Goal: Check status: Check status

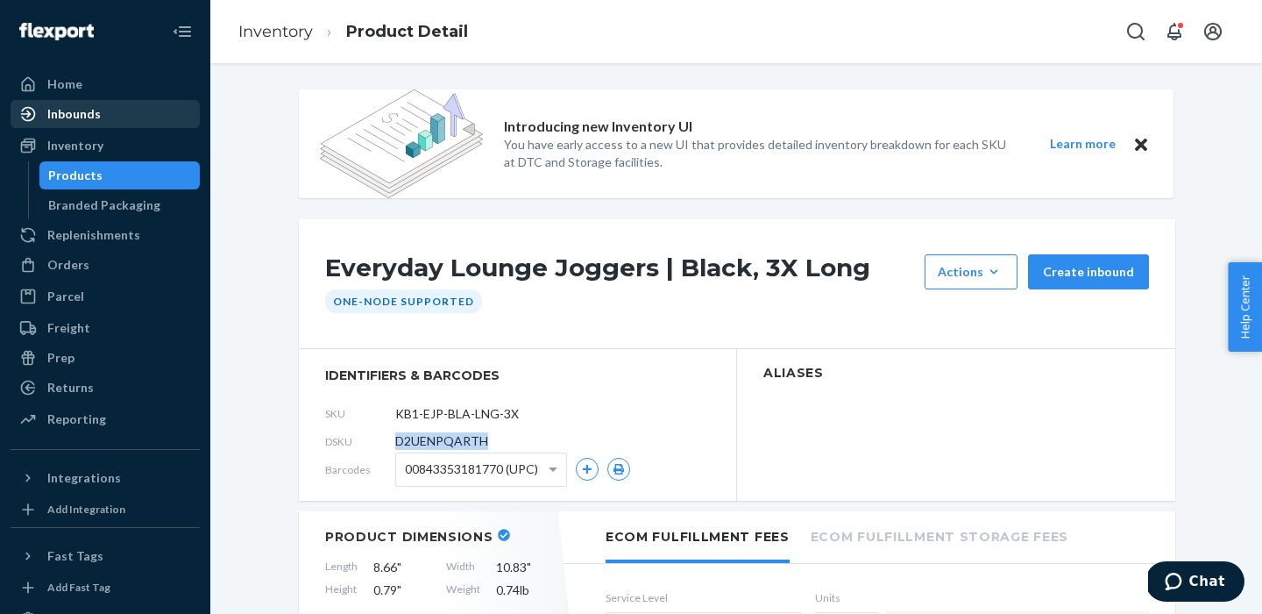
click at [75, 113] on div "Inbounds" at bounding box center [73, 114] width 53 height 18
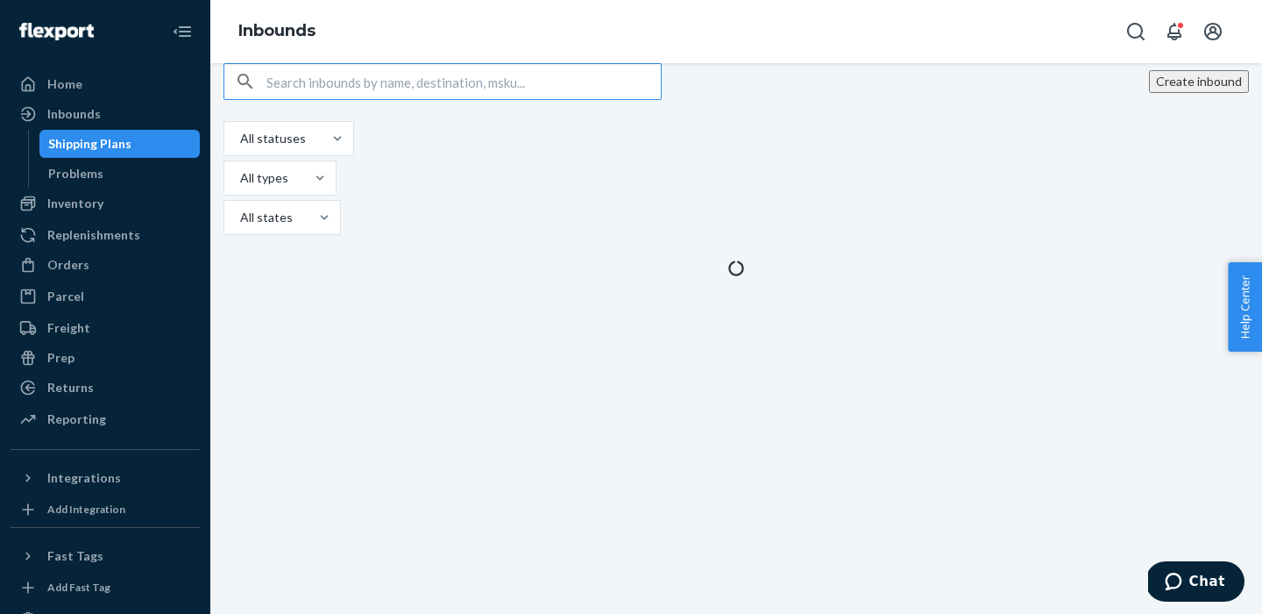
click at [341, 99] on input "text" at bounding box center [463, 81] width 394 height 35
type input "9934647"
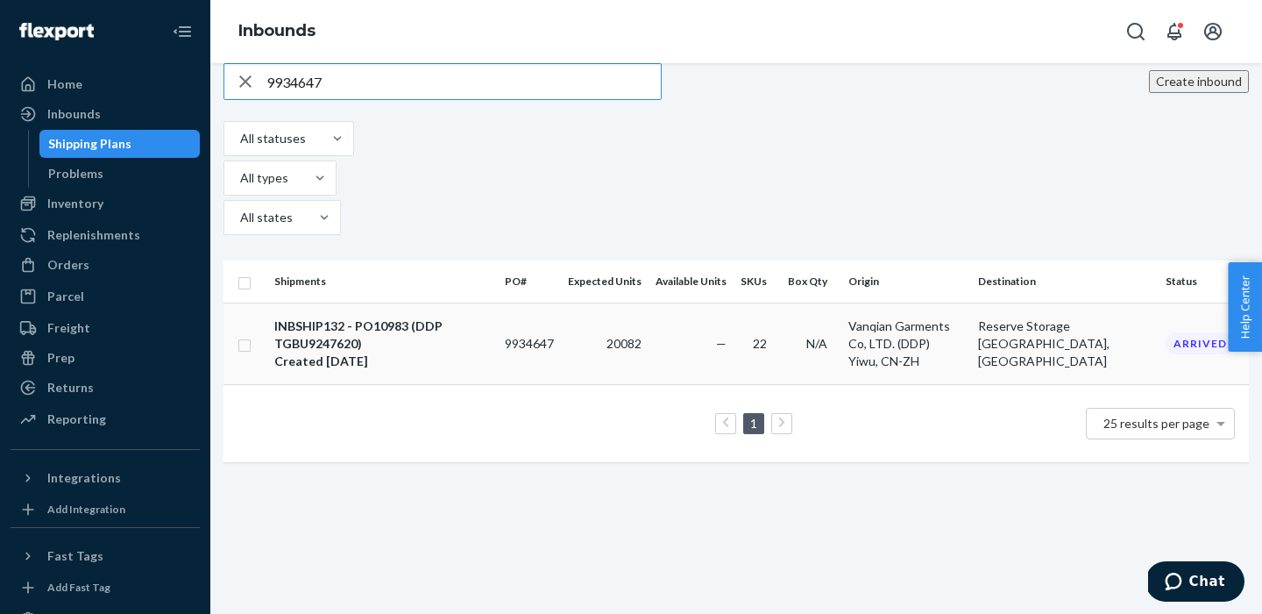
type input "9934647"
click at [422, 317] on div "INBSHIP132 - PO10983 (DDP TGBU9247620)" at bounding box center [382, 334] width 216 height 35
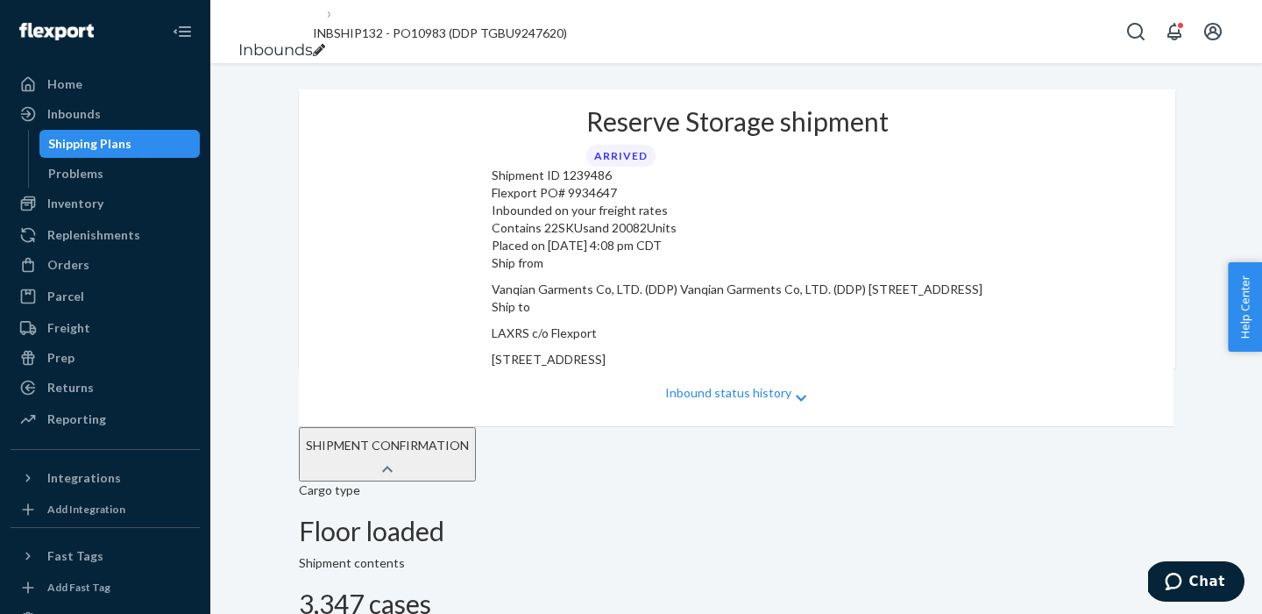
click at [753, 401] on p "Inbound status history" at bounding box center [728, 393] width 126 height 18
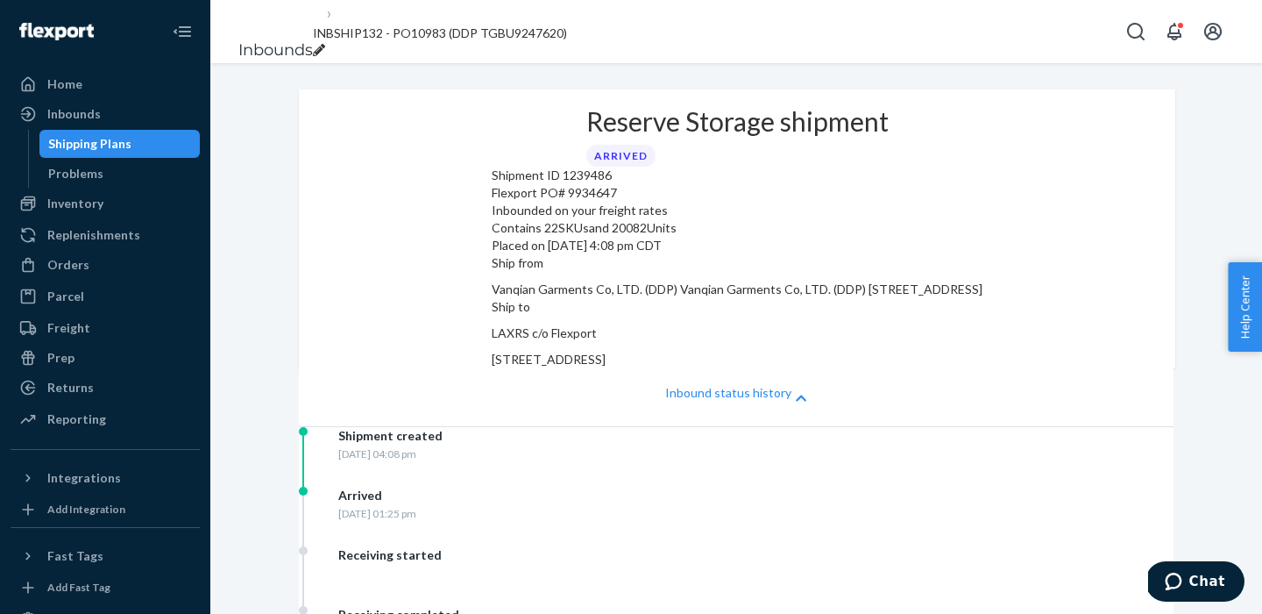
click at [507, 31] on span "INBSHIP132 - PO10983 (DDP TGBU9247620)" at bounding box center [440, 32] width 254 height 15
drag, startPoint x: 430, startPoint y: 29, endPoint x: 508, endPoint y: 32, distance: 78.1
click at [457, 32] on input "INBSHIP132 - PO10983 (DDP TGBU9247620)" at bounding box center [385, 33] width 144 height 23
click at [422, 15] on ol "Inbounds INBSHIP132 - PO10983 (DDP TGBU9247620)" at bounding box center [402, 32] width 357 height 88
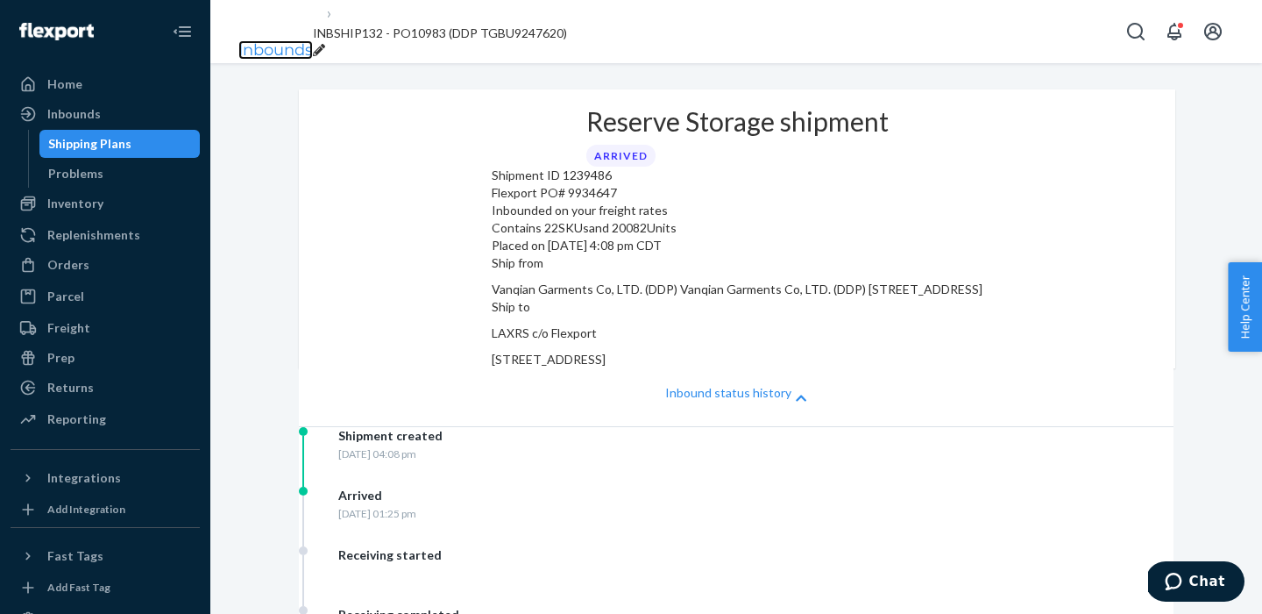
click at [254, 40] on link "Inbounds" at bounding box center [275, 49] width 75 height 19
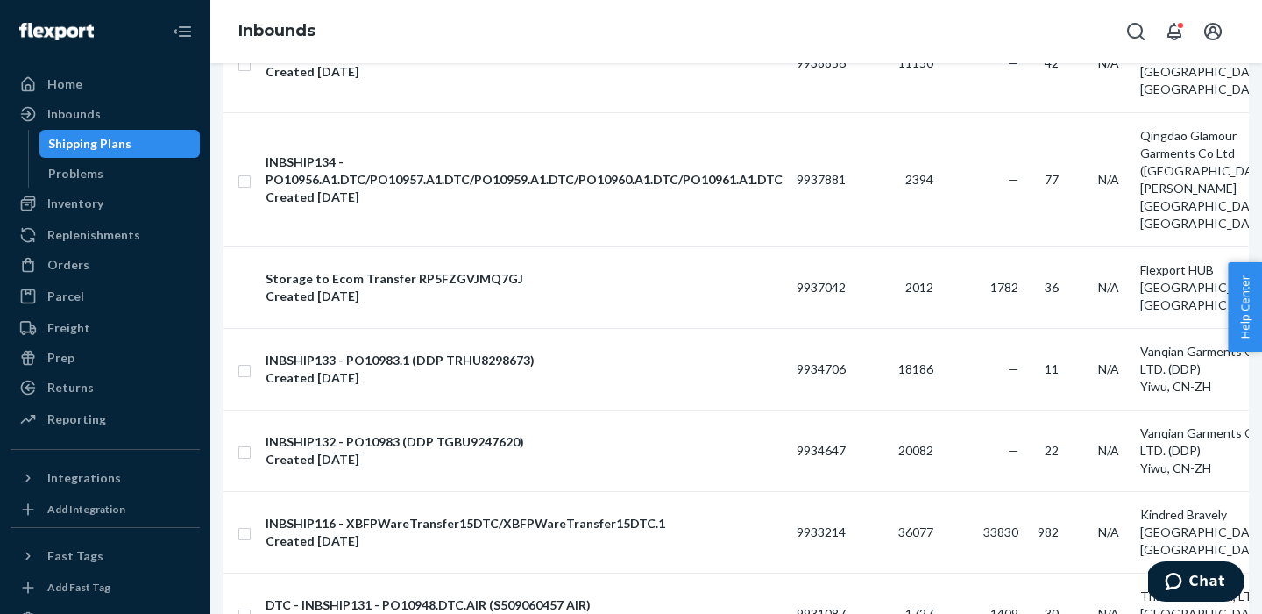
scroll to position [544, 0]
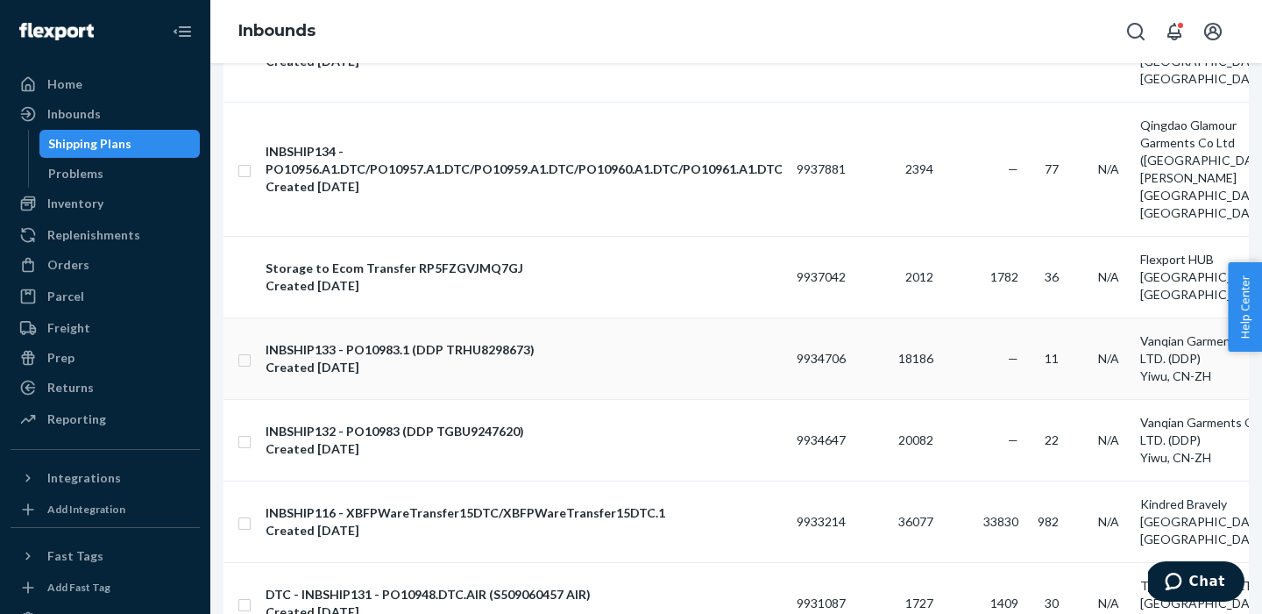
click at [395, 344] on div "INBSHIP133 - PO10983.1 (DDP TRHU8298673)" at bounding box center [524, 350] width 517 height 18
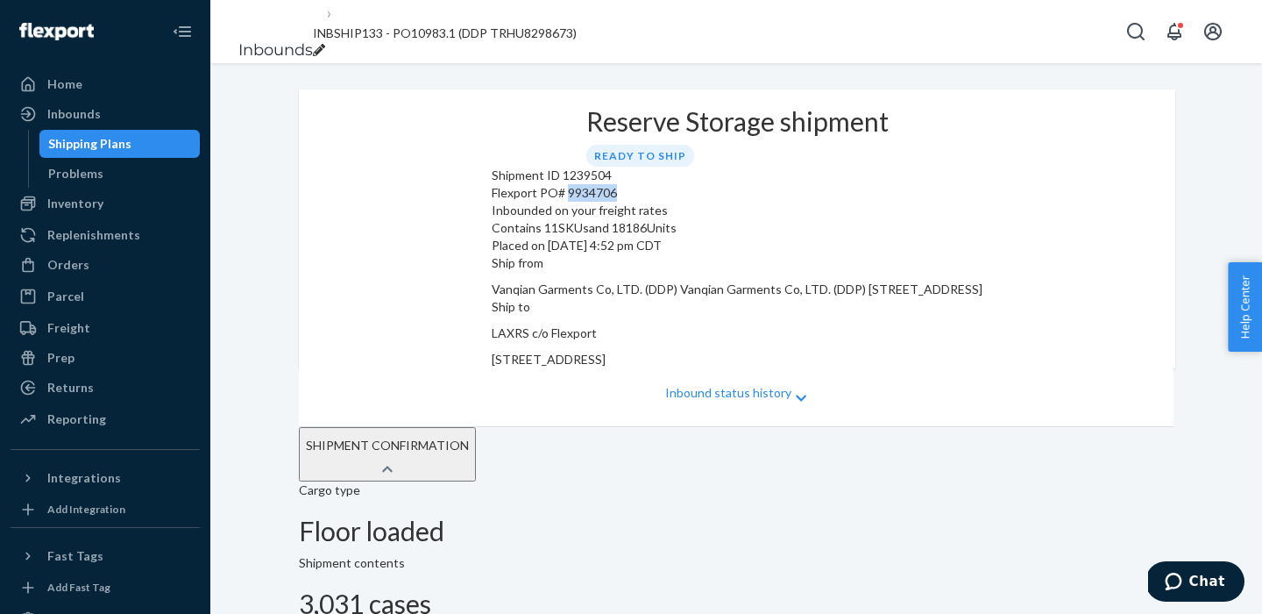
drag, startPoint x: 418, startPoint y: 271, endPoint x: 500, endPoint y: 272, distance: 82.4
click at [500, 202] on div "Flexport PO# 9934706" at bounding box center [737, 193] width 491 height 18
copy div "9934706"
click at [267, 40] on link "Inbounds" at bounding box center [275, 49] width 75 height 19
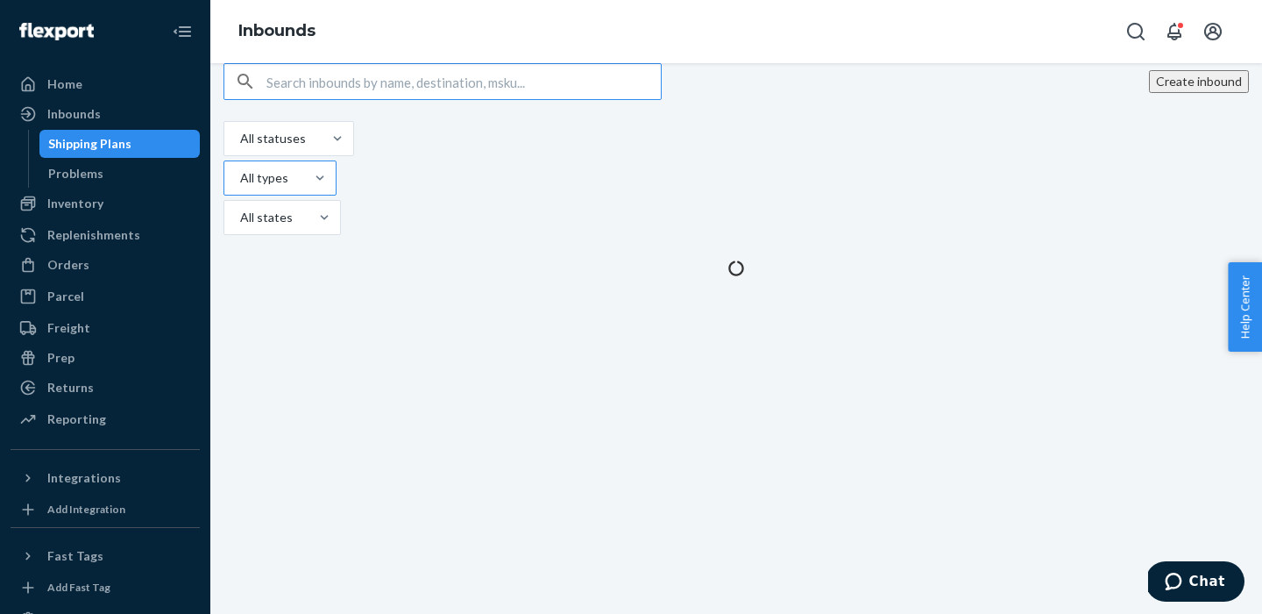
type input "9930399"
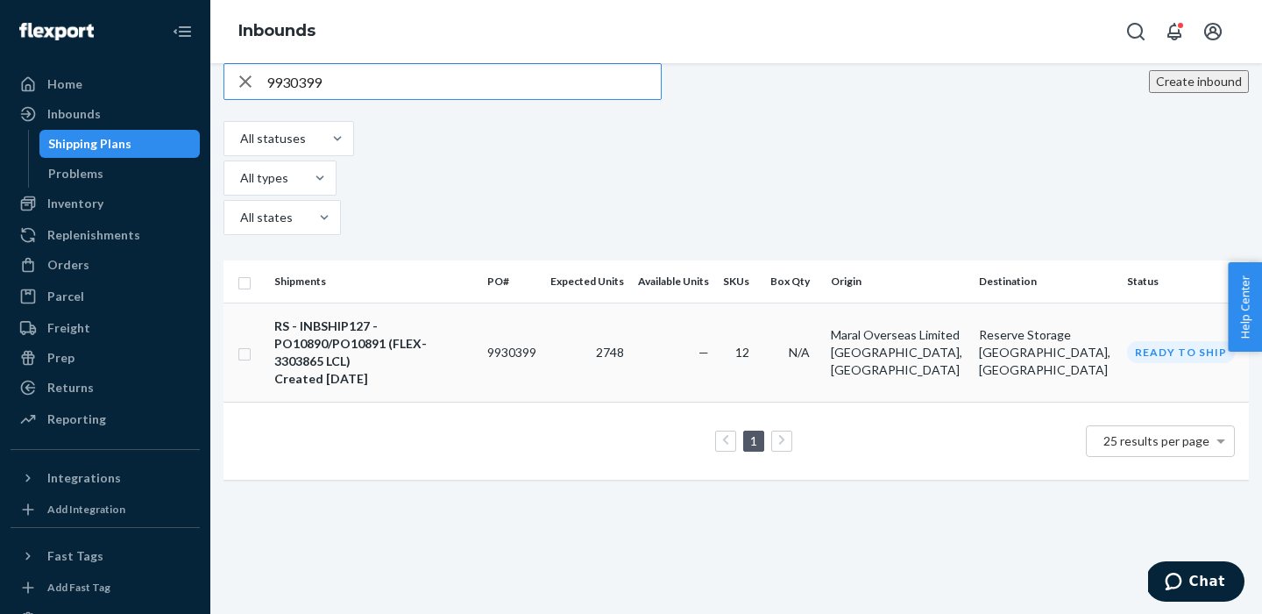
type input "9930399"
click at [387, 370] on div "Created [DATE]" at bounding box center [373, 379] width 199 height 18
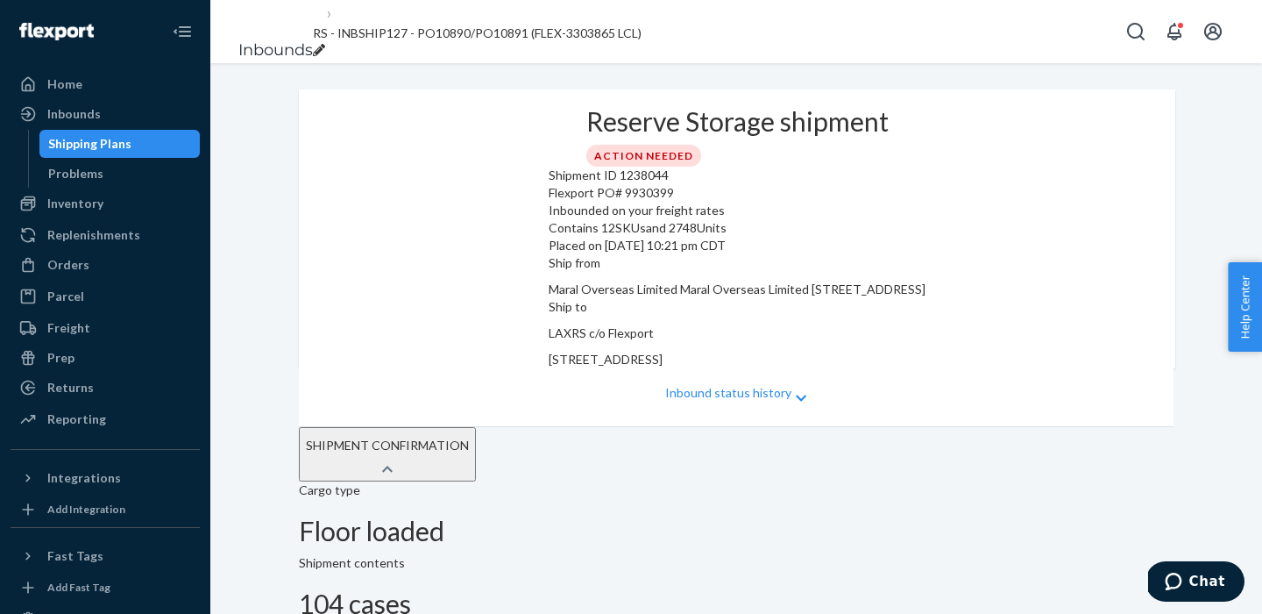
click at [253, 40] on link "Inbounds" at bounding box center [275, 49] width 75 height 19
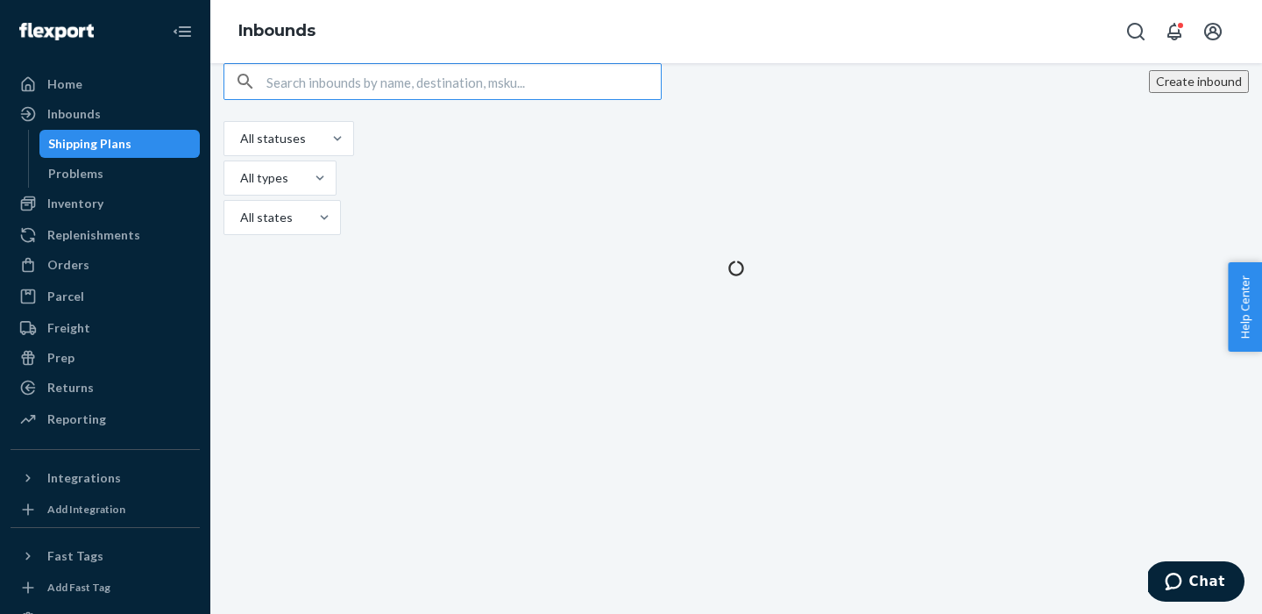
click at [368, 99] on input "text" at bounding box center [463, 81] width 394 height 35
type input "9930380"
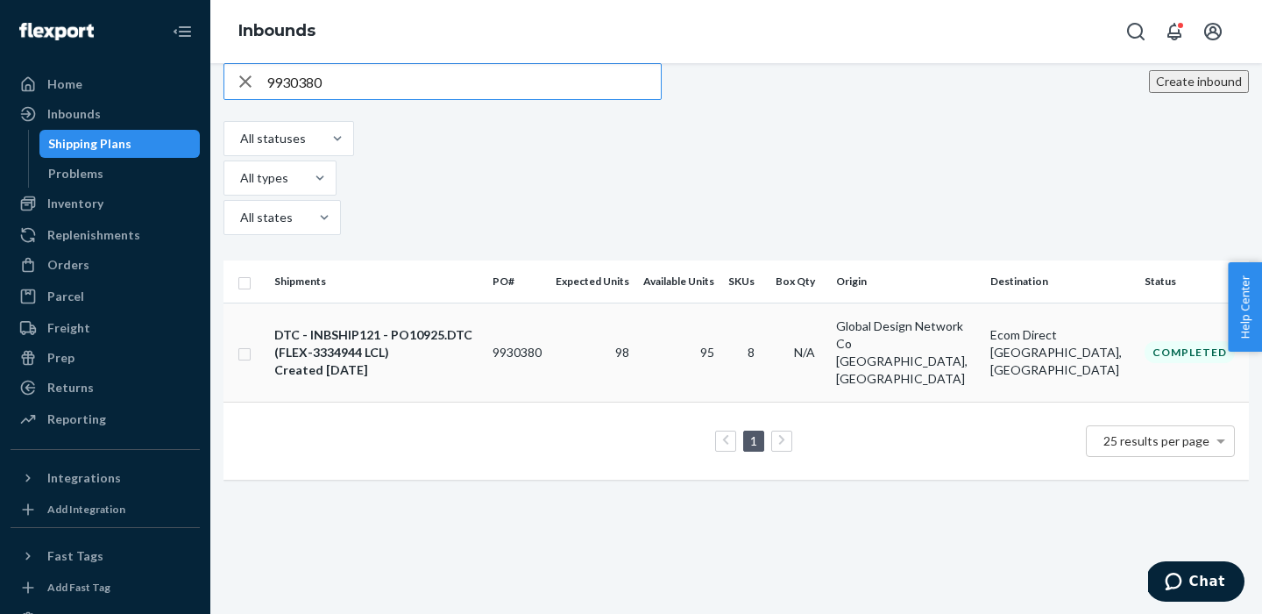
type input "9930380"
click at [397, 326] on div "DTC - INBSHIP121 - PO10925.DTC (FLEX-3334944 LCL)" at bounding box center [376, 343] width 204 height 35
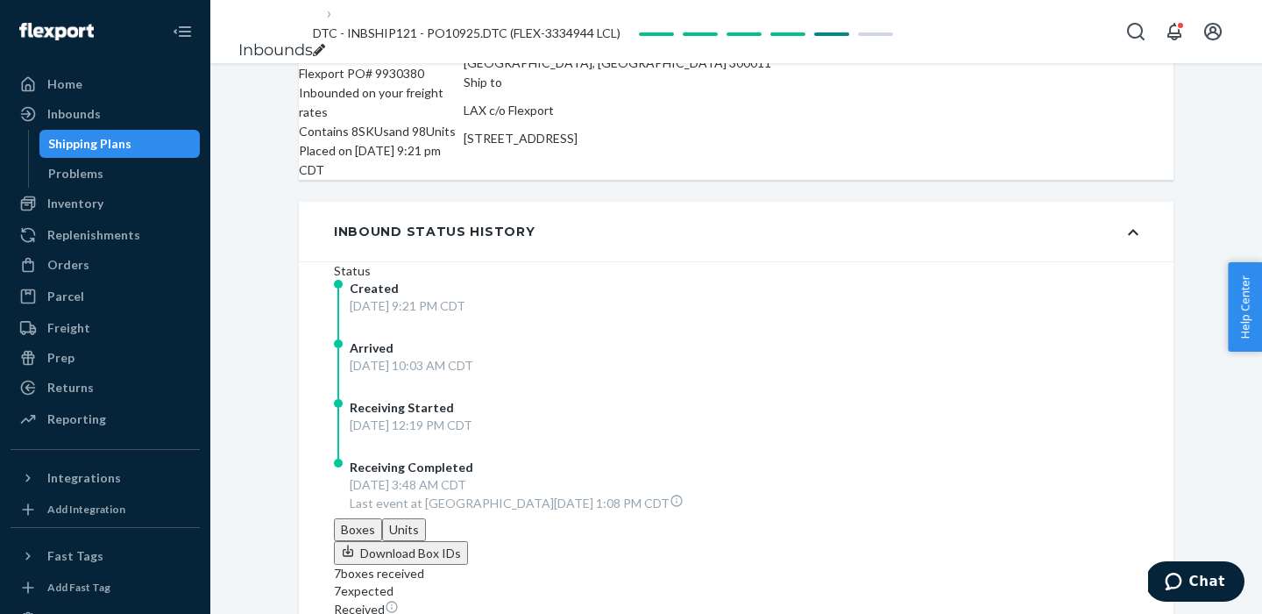
scroll to position [298, 0]
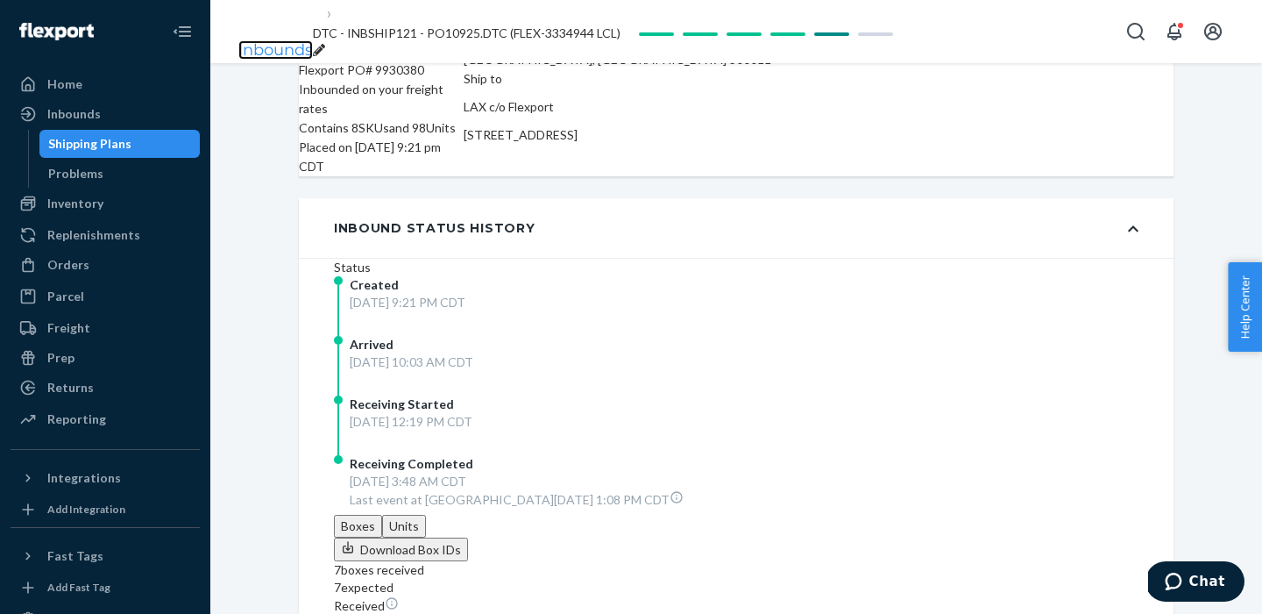
click at [275, 40] on link "Inbounds" at bounding box center [275, 49] width 75 height 19
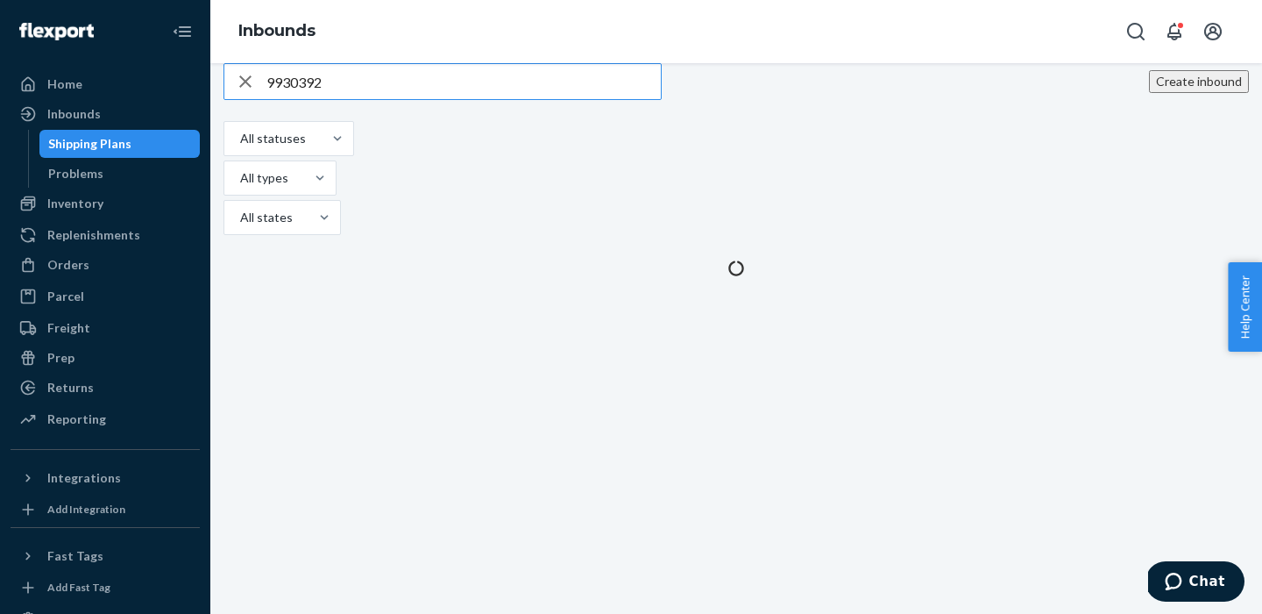
type input "9930392"
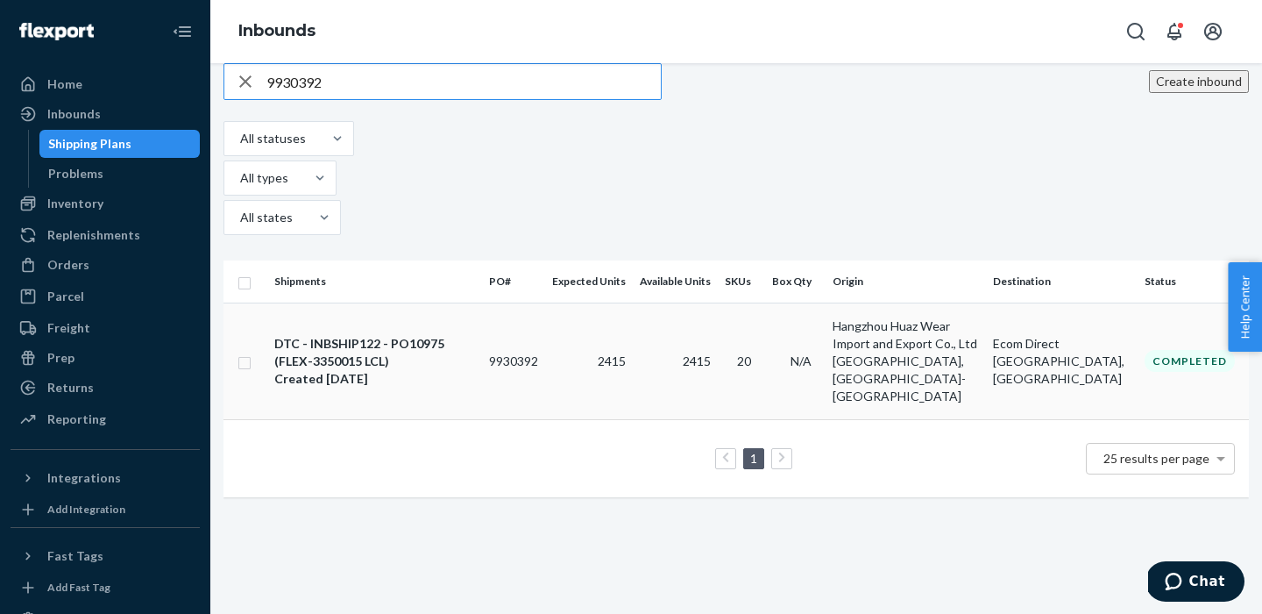
type input "9930392"
click at [360, 335] on div "DTC - INBSHIP122 - PO10975 (FLEX-3350015 LCL)" at bounding box center [374, 352] width 201 height 35
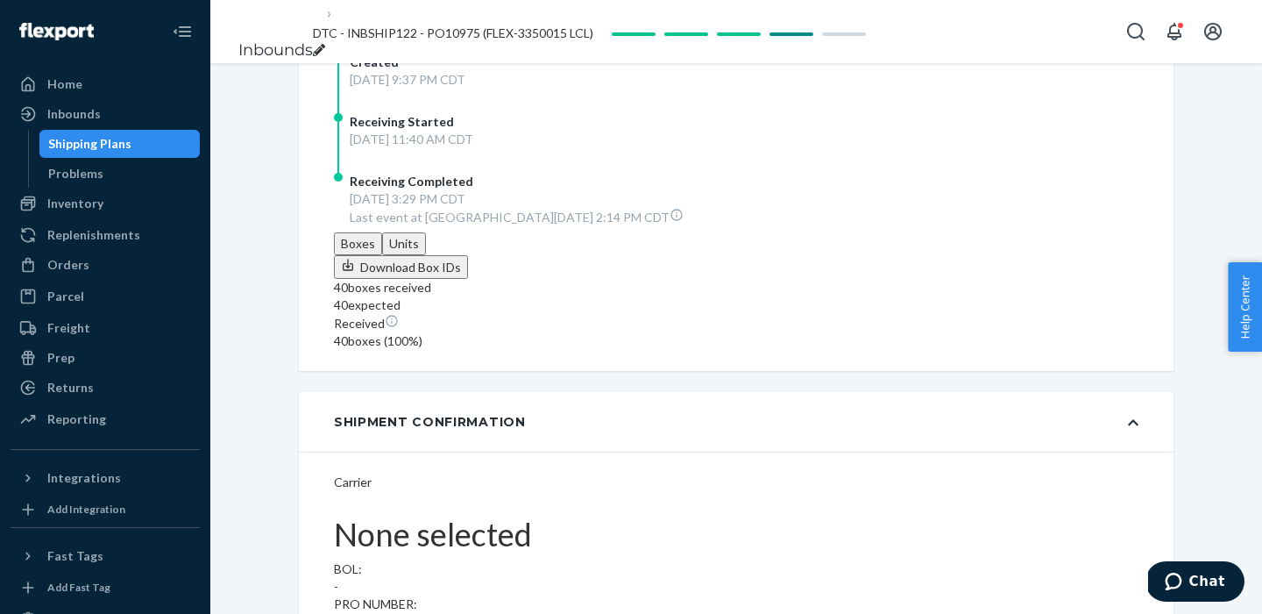
scroll to position [484, 0]
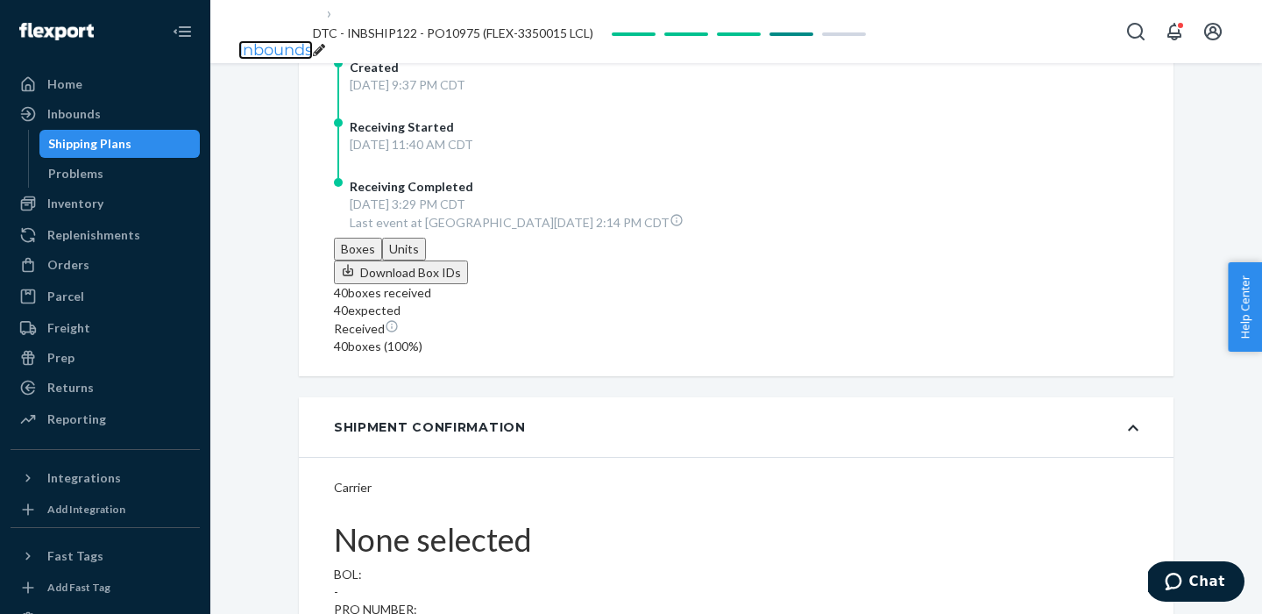
click at [280, 40] on link "Inbounds" at bounding box center [275, 49] width 75 height 19
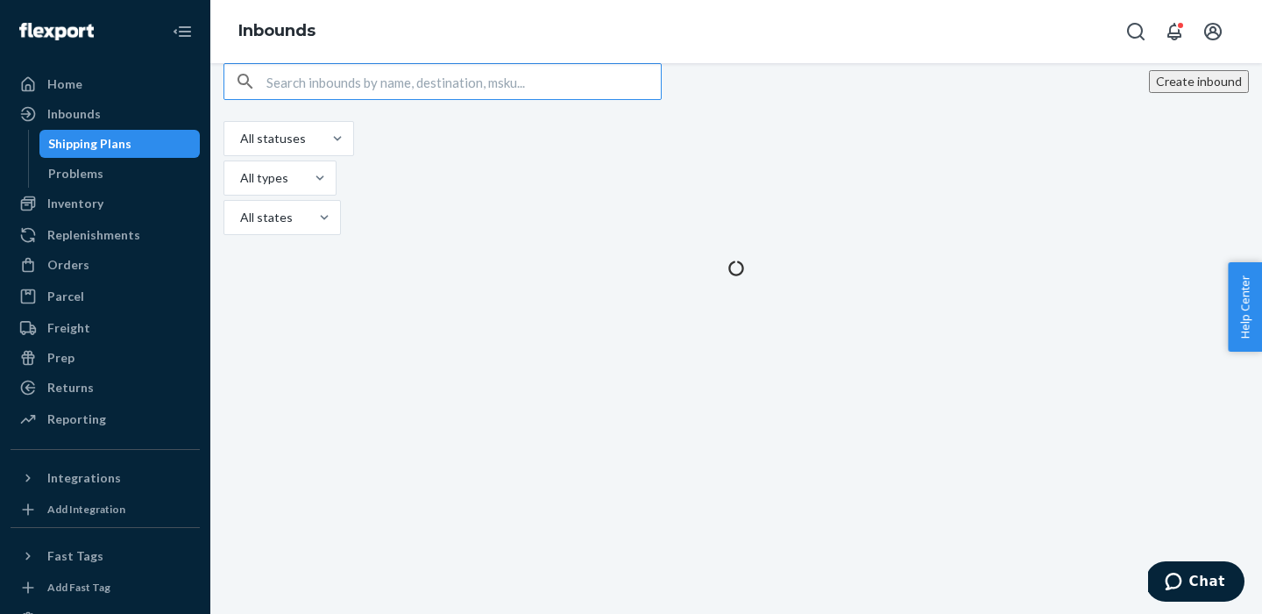
type input "9930507"
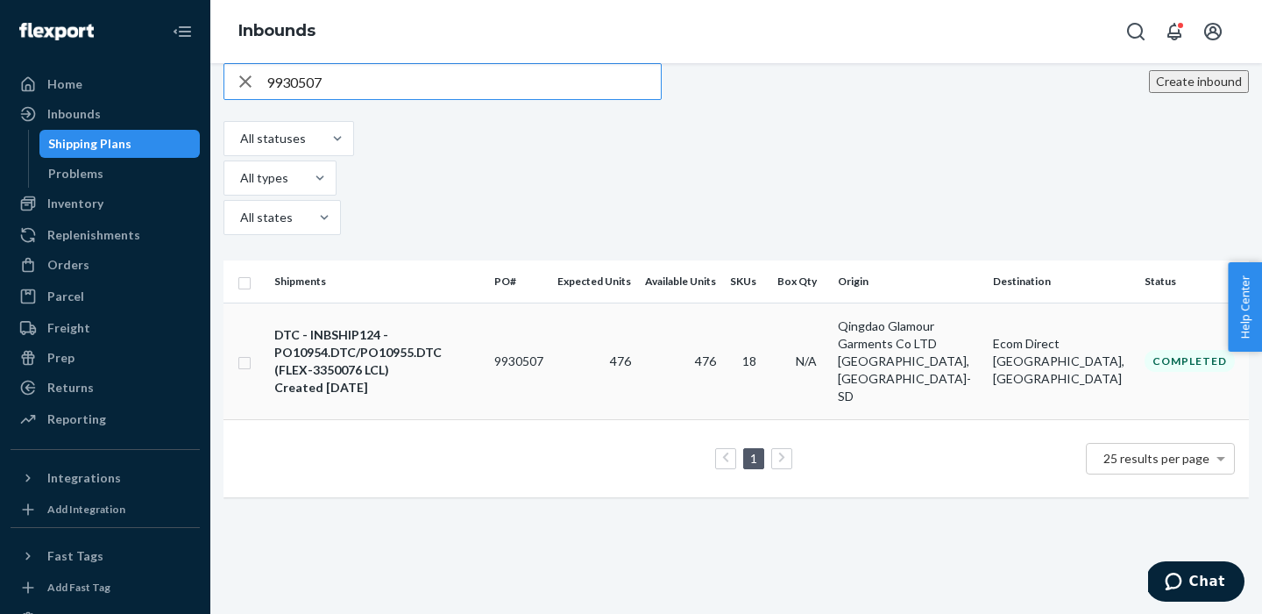
type input "9930507"
click at [398, 379] on div "Created [DATE]" at bounding box center [377, 388] width 206 height 18
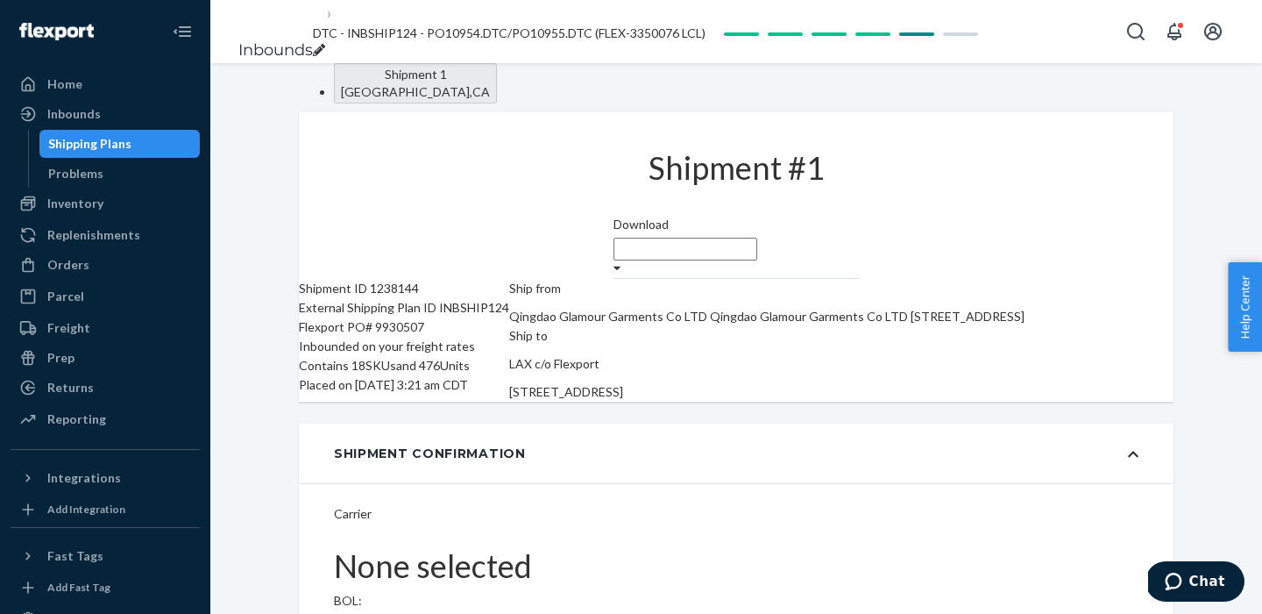
type input "FLEX-3350076"
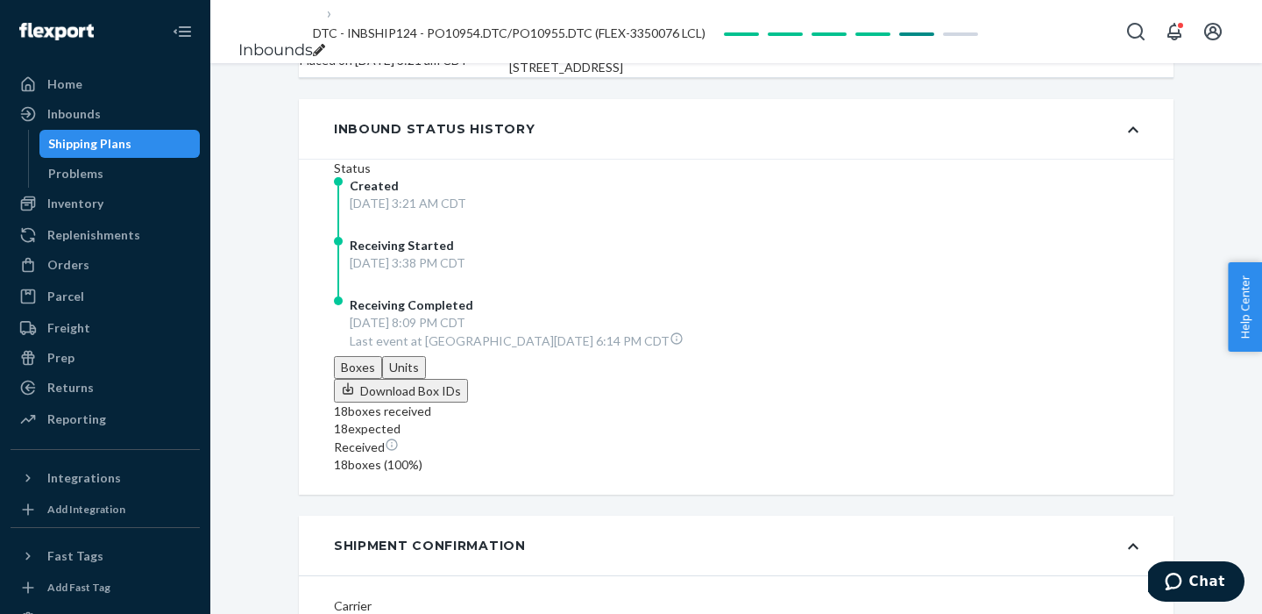
scroll to position [351, 0]
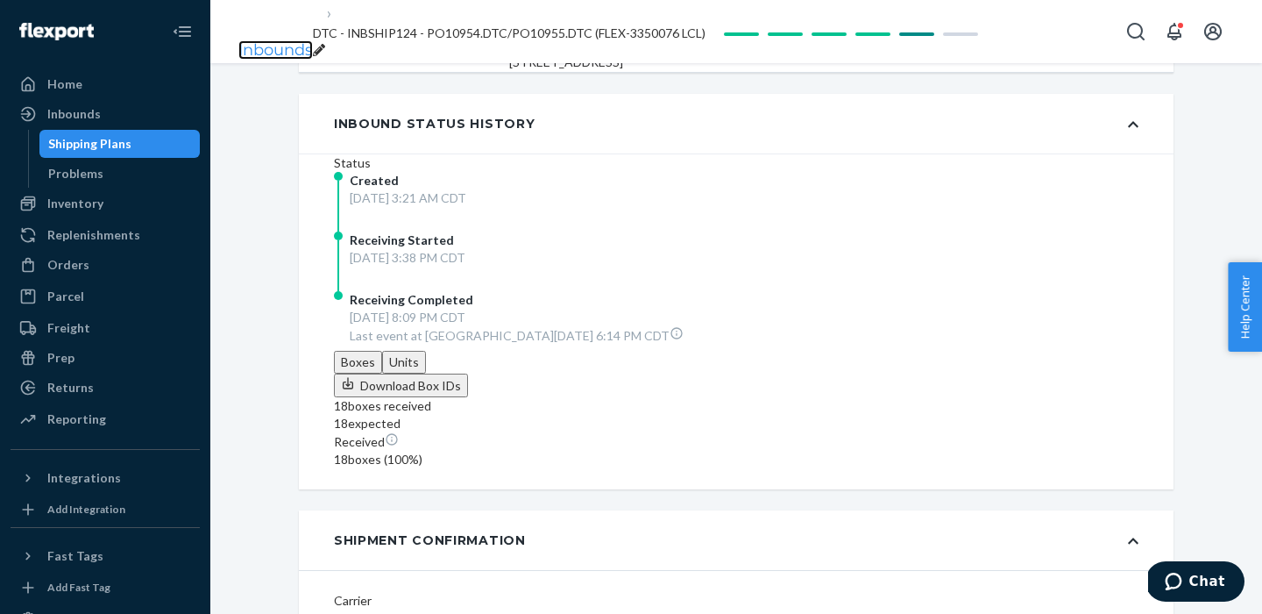
click at [258, 40] on link "Inbounds" at bounding box center [275, 49] width 75 height 19
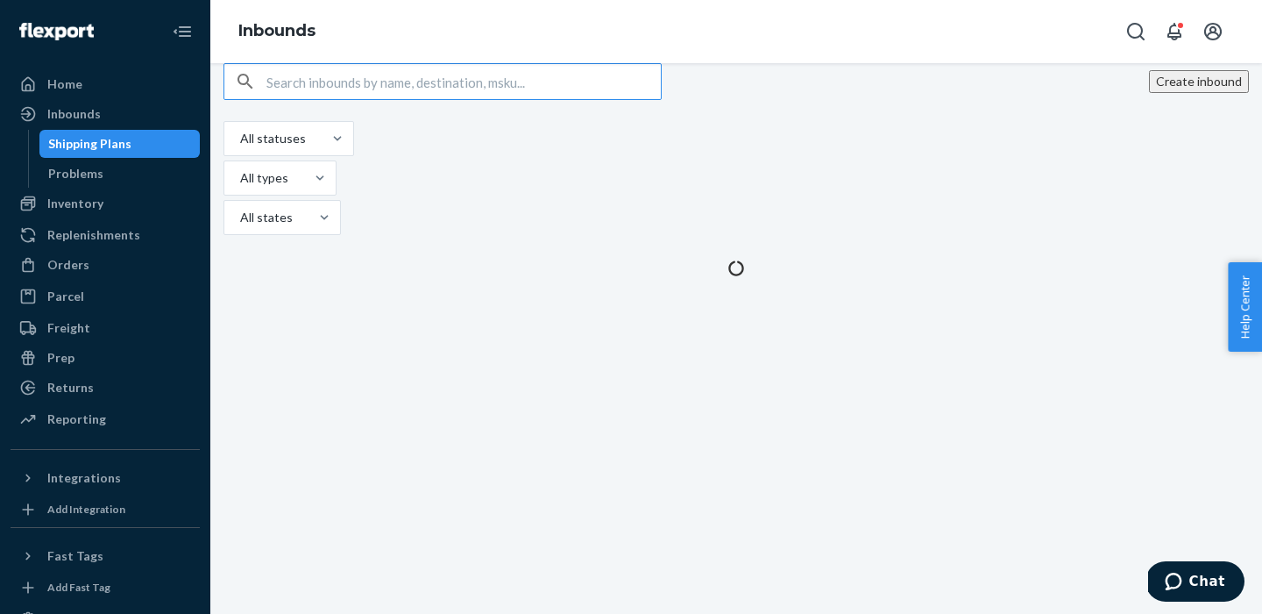
click at [378, 99] on input "text" at bounding box center [463, 81] width 394 height 35
type input "9930394"
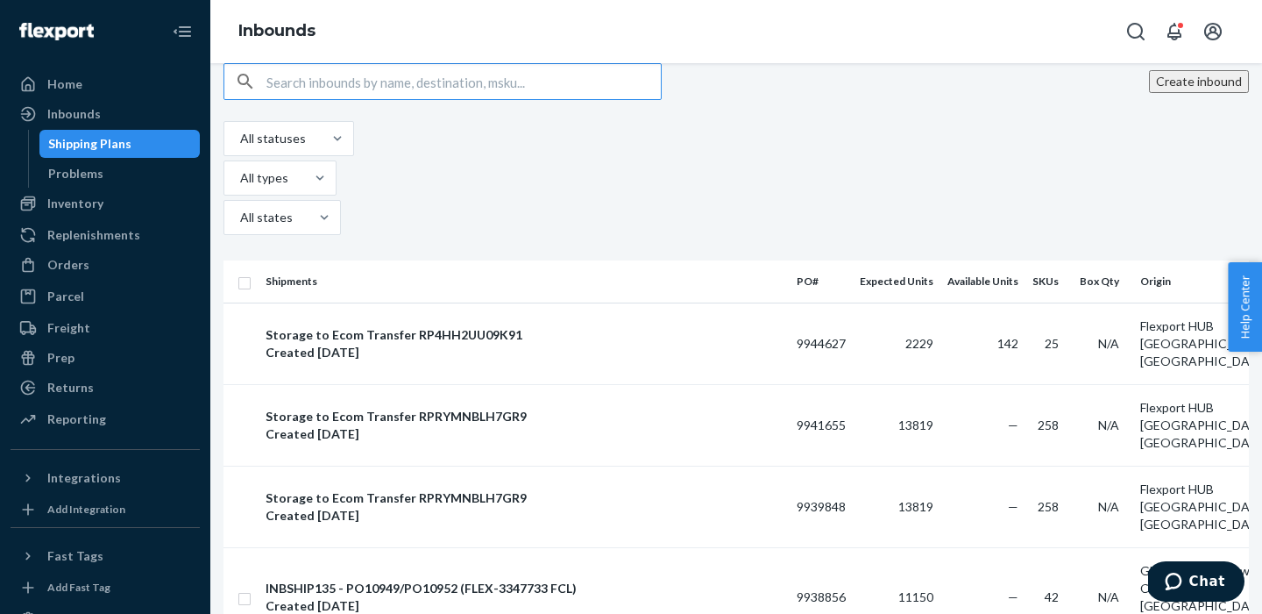
paste input "9930394"
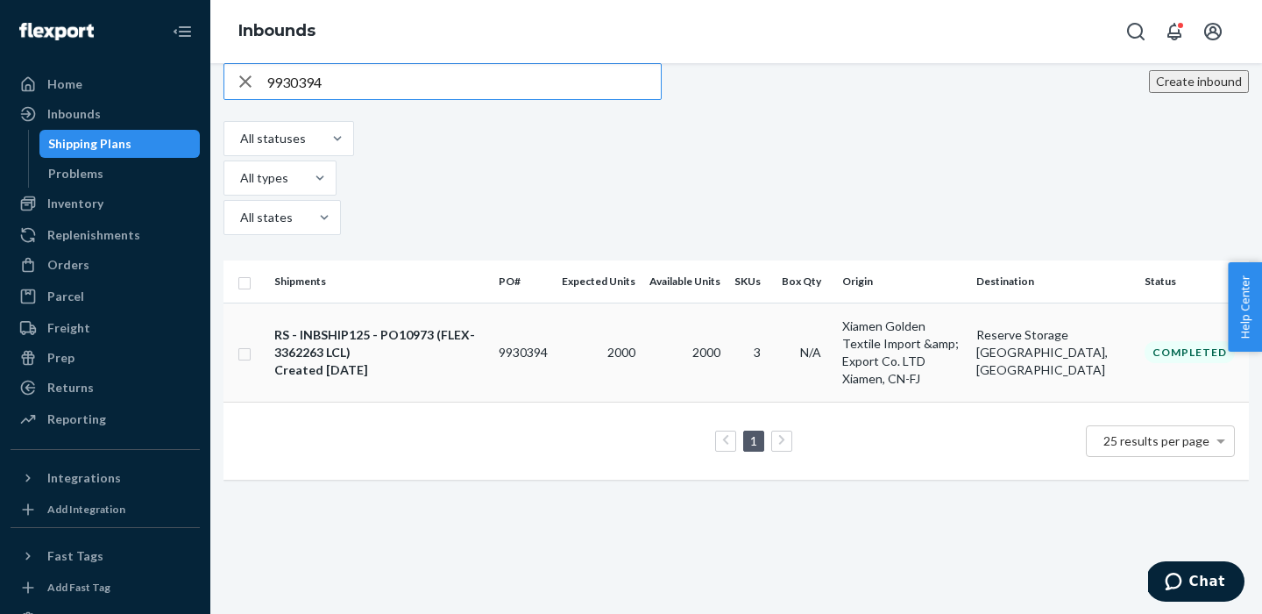
type input "9930394"
click at [351, 326] on div "RS - INBSHIP125 - PO10973 (FLEX-3362263 LCL)" at bounding box center [379, 343] width 210 height 35
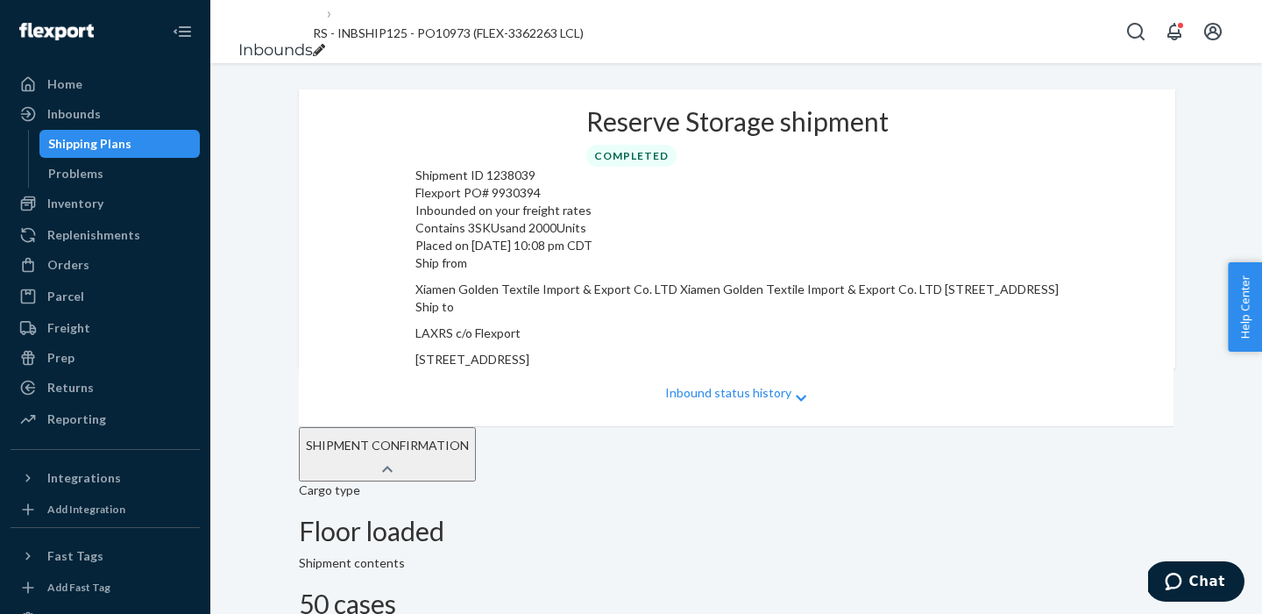
click at [722, 401] on p "Inbound status history" at bounding box center [728, 393] width 126 height 18
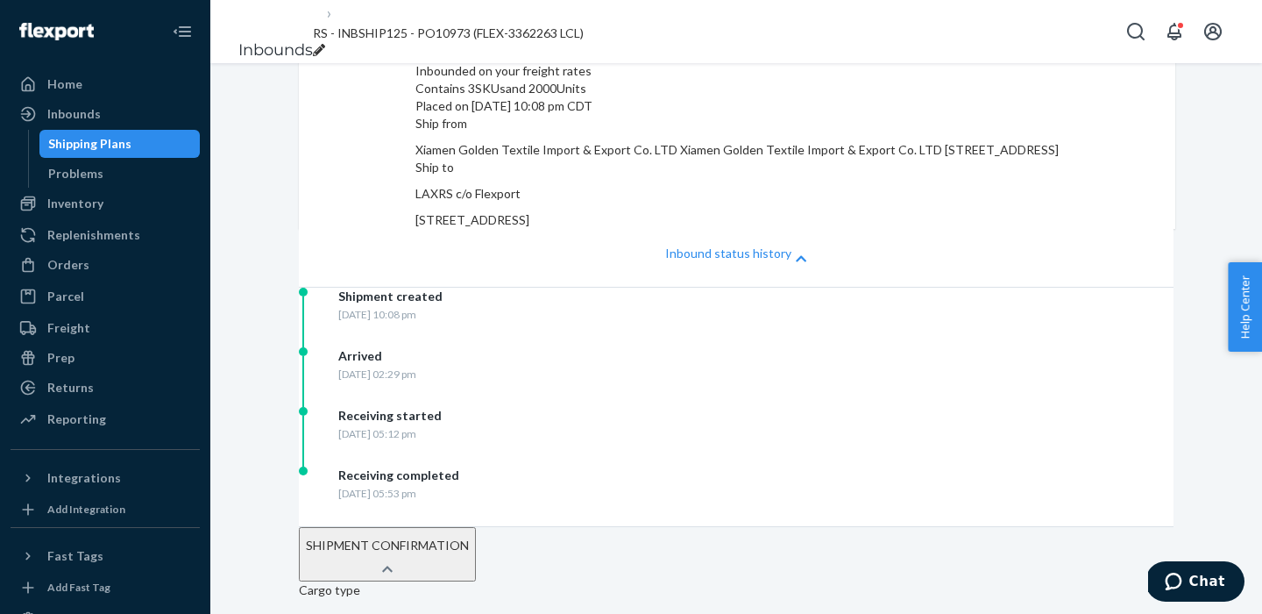
scroll to position [155, 0]
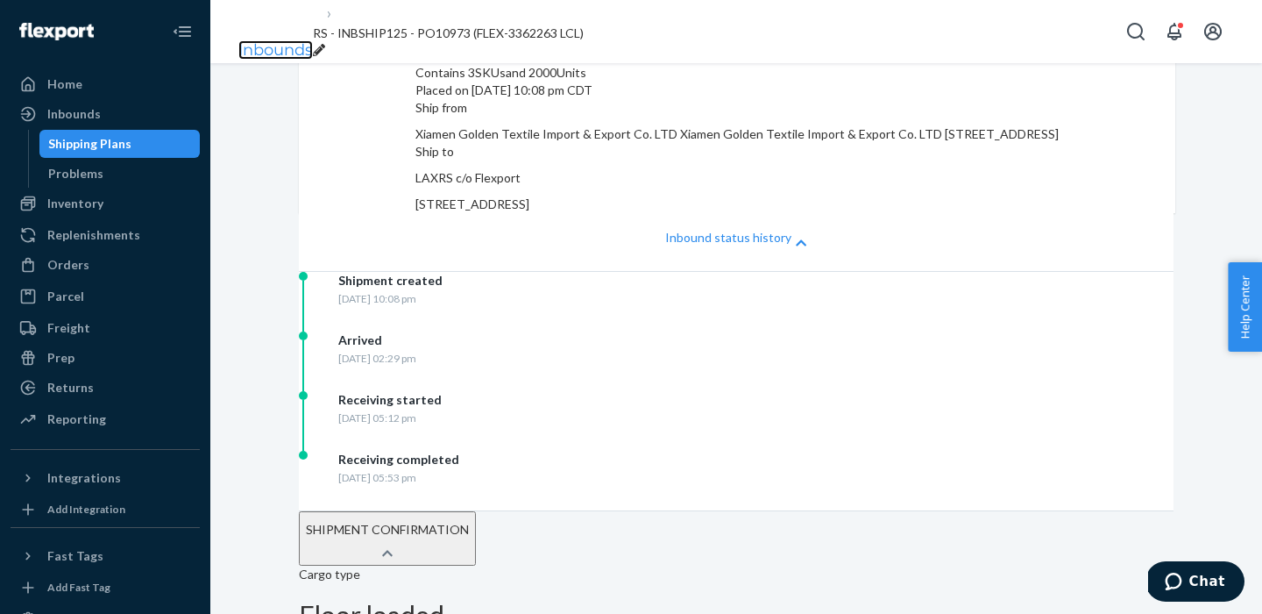
click at [279, 40] on link "Inbounds" at bounding box center [275, 49] width 75 height 19
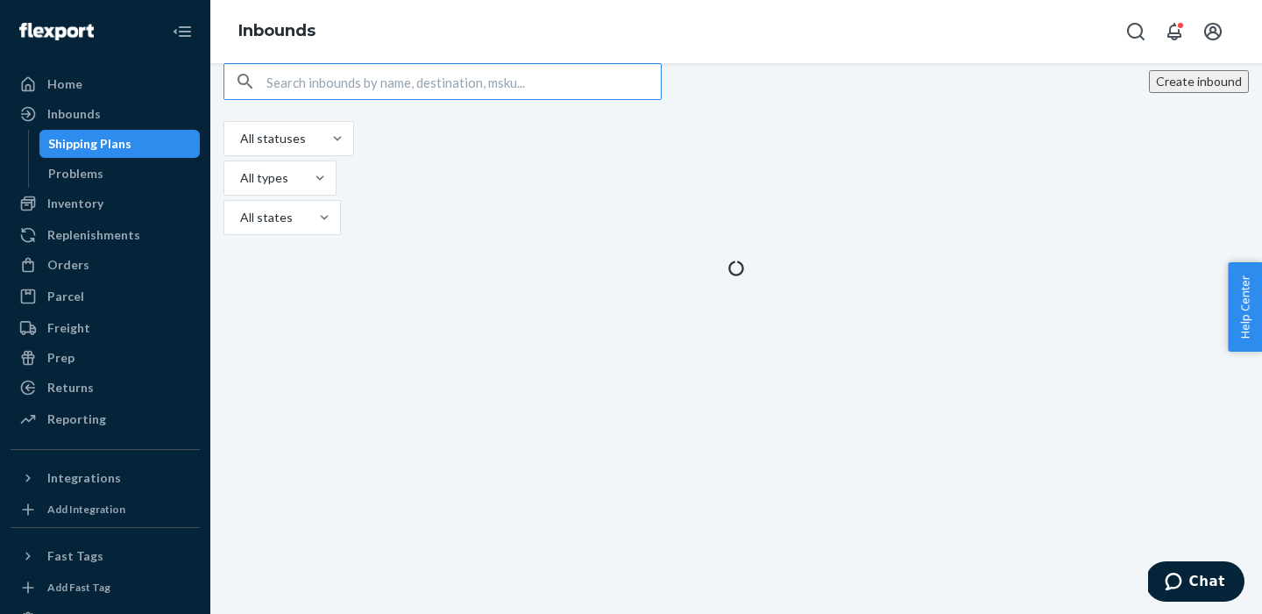
type input "9930709"
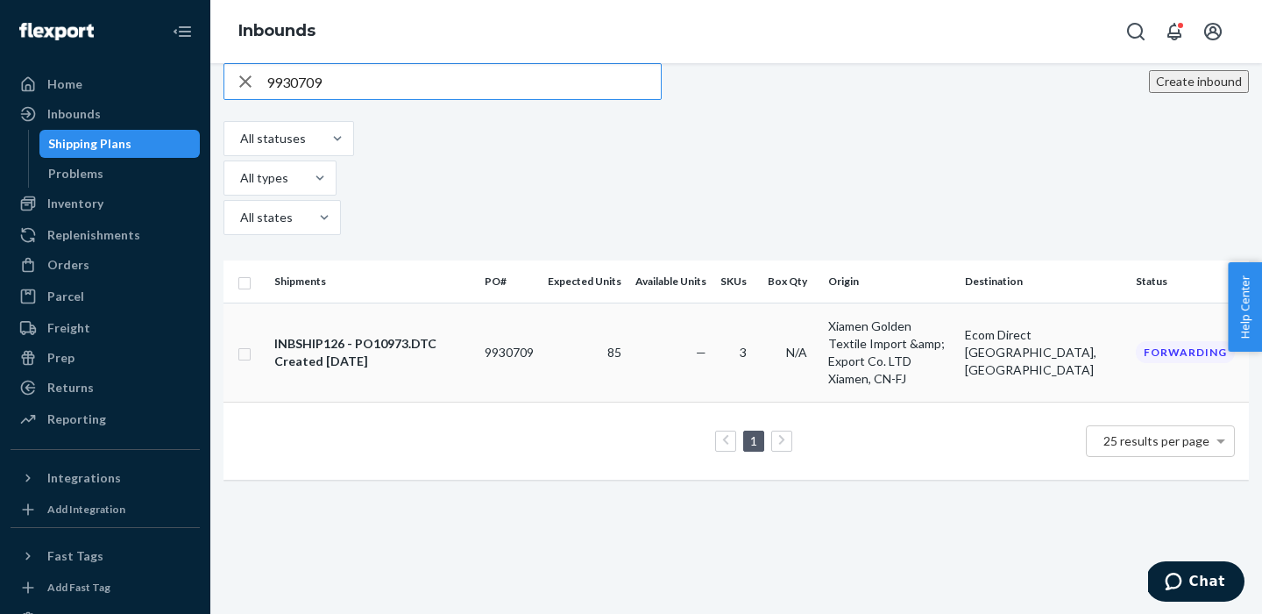
type input "9930709"
click at [373, 335] on div "INBSHIP126 - PO10973.DTC" at bounding box center [372, 344] width 196 height 18
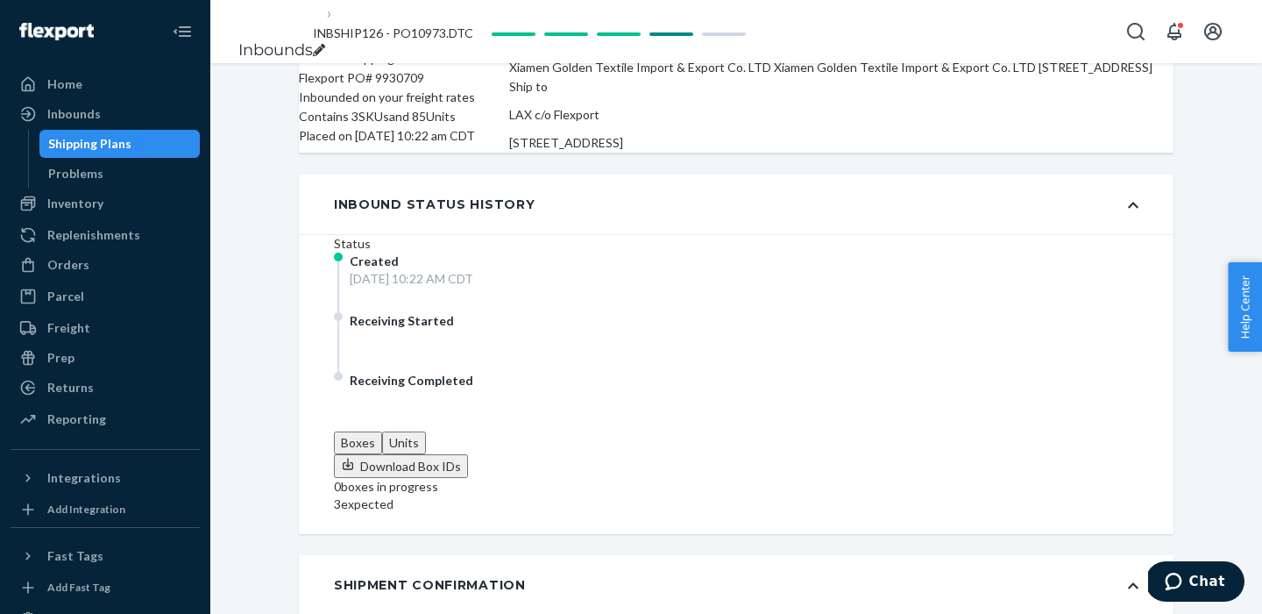
scroll to position [125, 0]
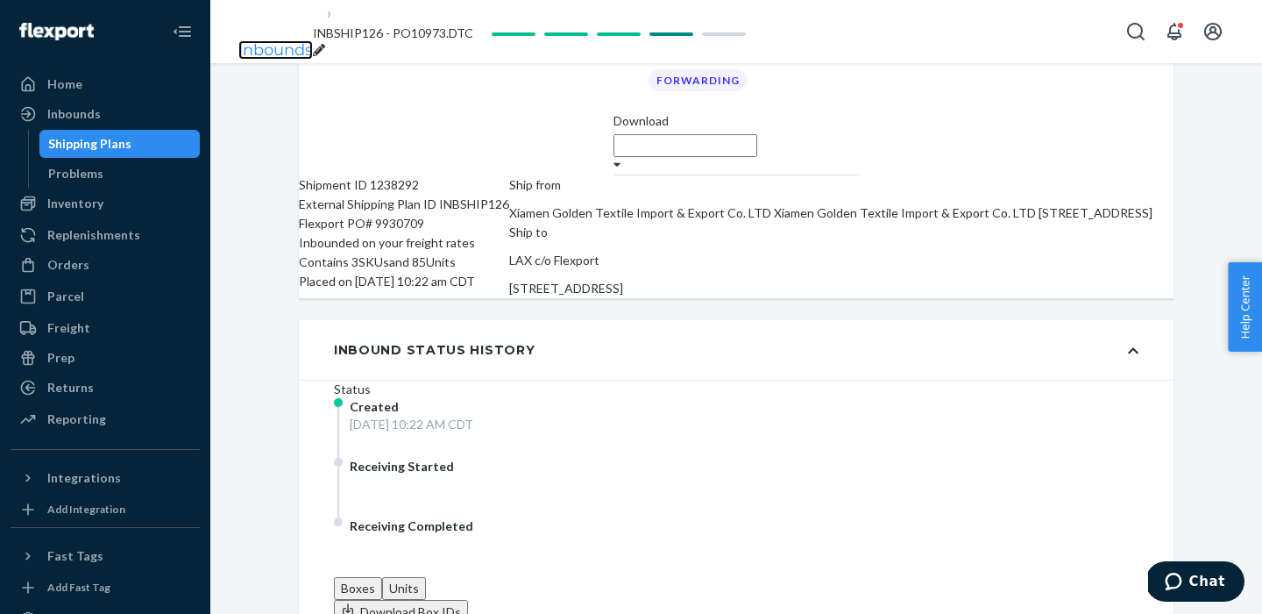
click at [251, 40] on link "Inbounds" at bounding box center [275, 49] width 75 height 19
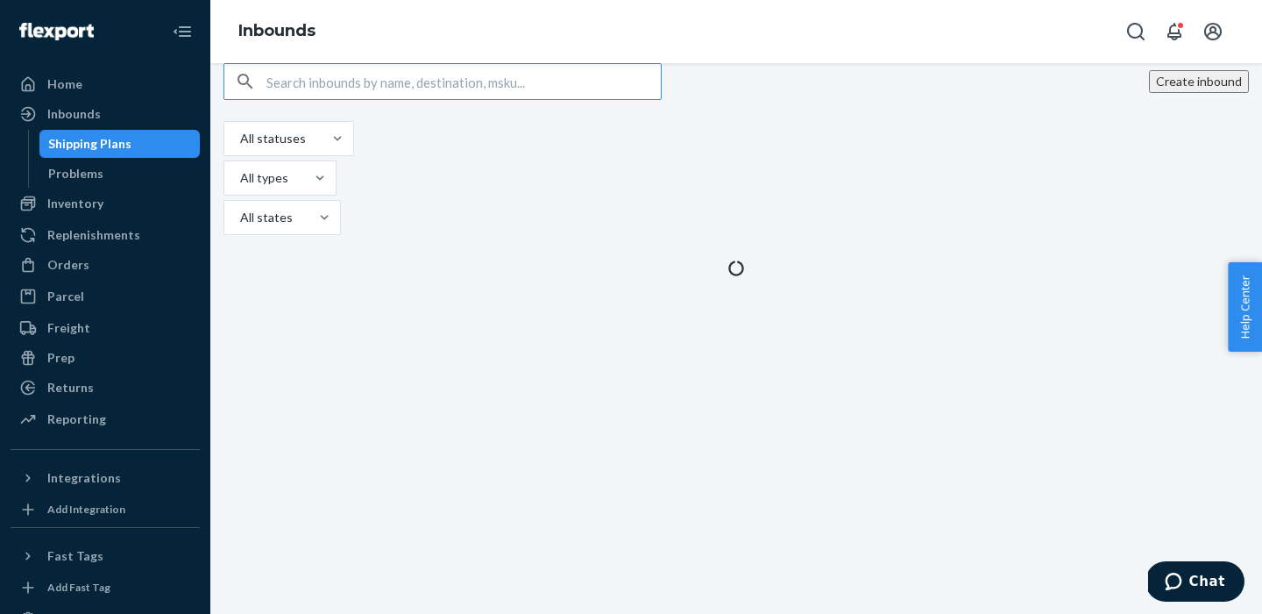
type input "9910425"
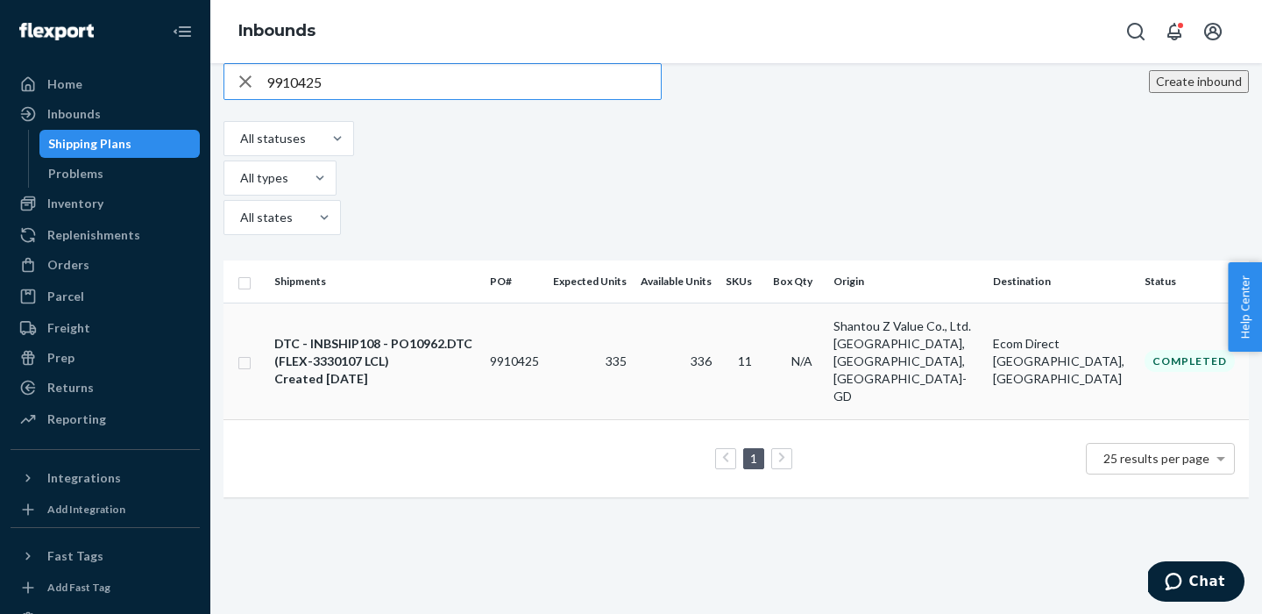
type input "9910425"
click at [390, 335] on div "DTC - INBSHIP108 - PO10962.DTC (FLEX-3330107 LCL)" at bounding box center [375, 352] width 202 height 35
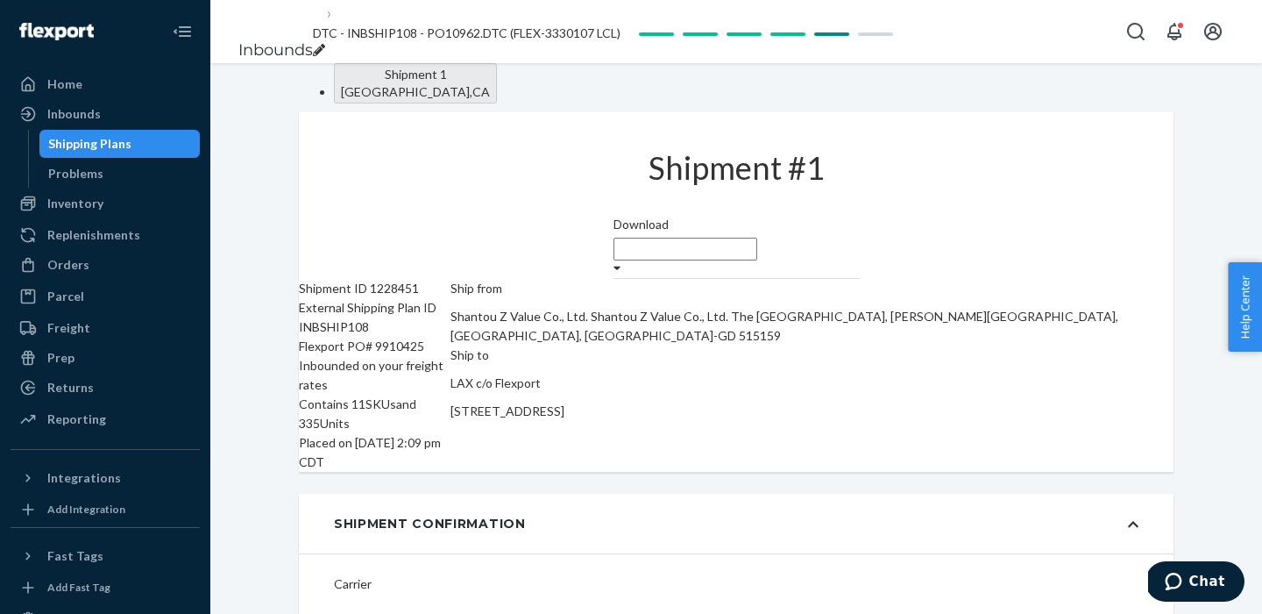
type input "FLEX-3330107"
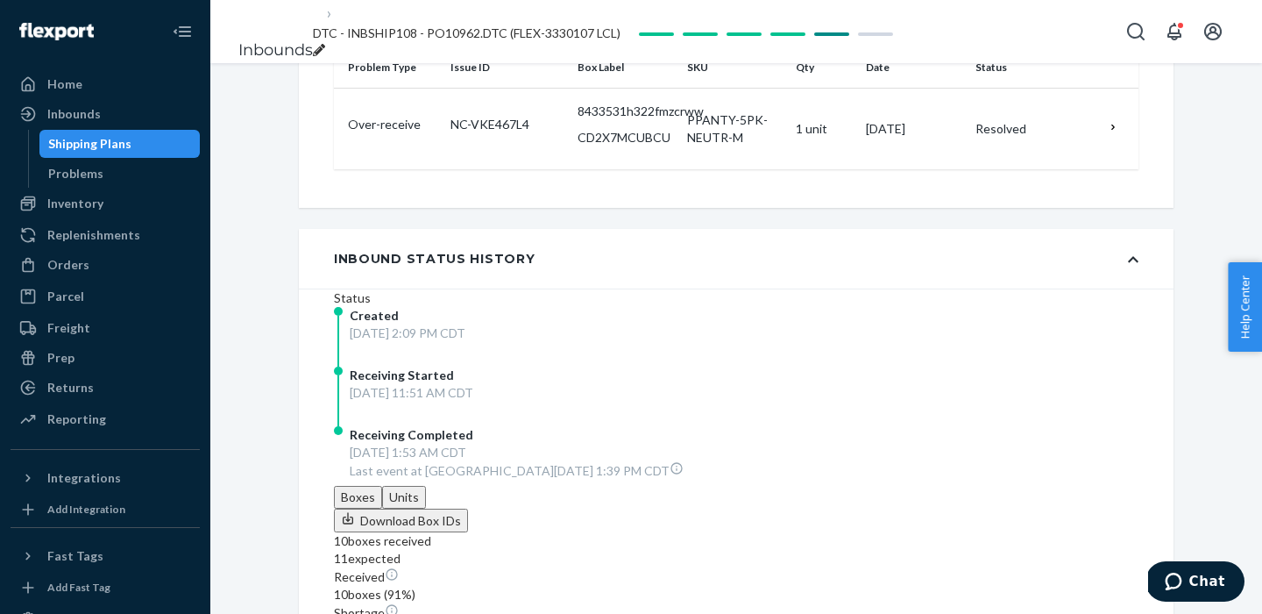
scroll to position [550, 0]
click at [273, 40] on link "Inbounds" at bounding box center [275, 49] width 75 height 19
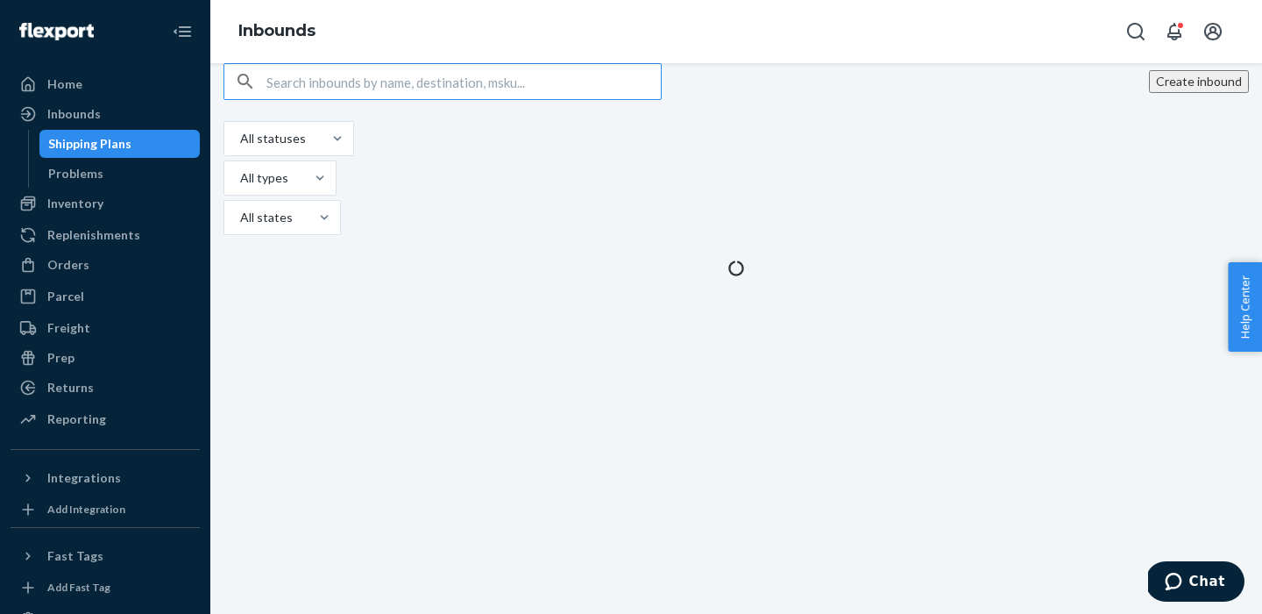
type input "9930410"
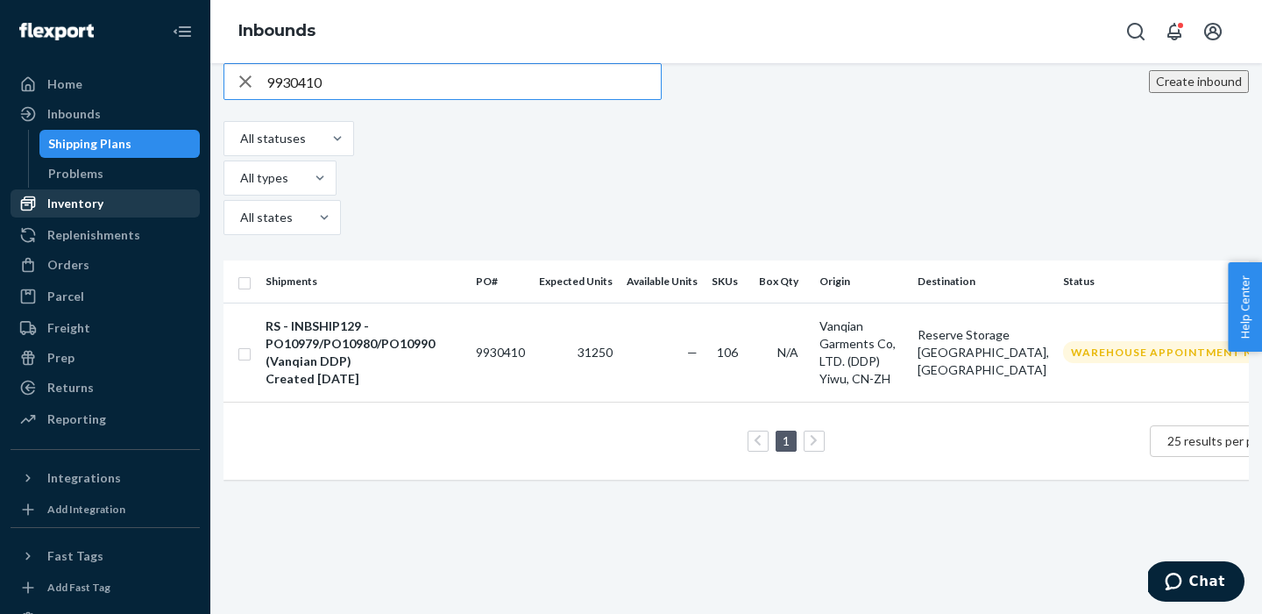
type input "9930410"
click at [320, 370] on div "Created [DATE]" at bounding box center [364, 379] width 196 height 18
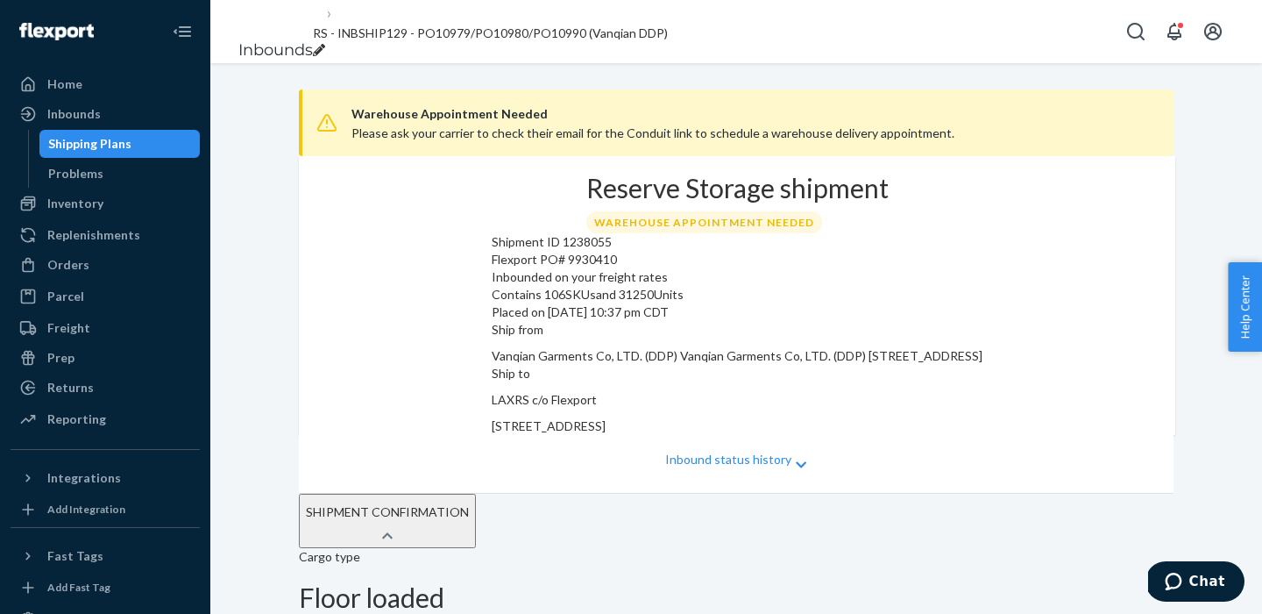
click at [325, 44] on icon "breadcrumbs" at bounding box center [319, 50] width 12 height 12
type input "RS - INBSHIP129 - PO10979/PO10980/PO10990 (Vanqian DDP DRYU9800970)"
click at [609, 71] on div "Warehouse Appointment Needed Please ask your carrier to check their email for t…" at bounding box center [736, 338] width 1052 height 550
click at [287, 40] on link "Inbounds" at bounding box center [275, 49] width 75 height 19
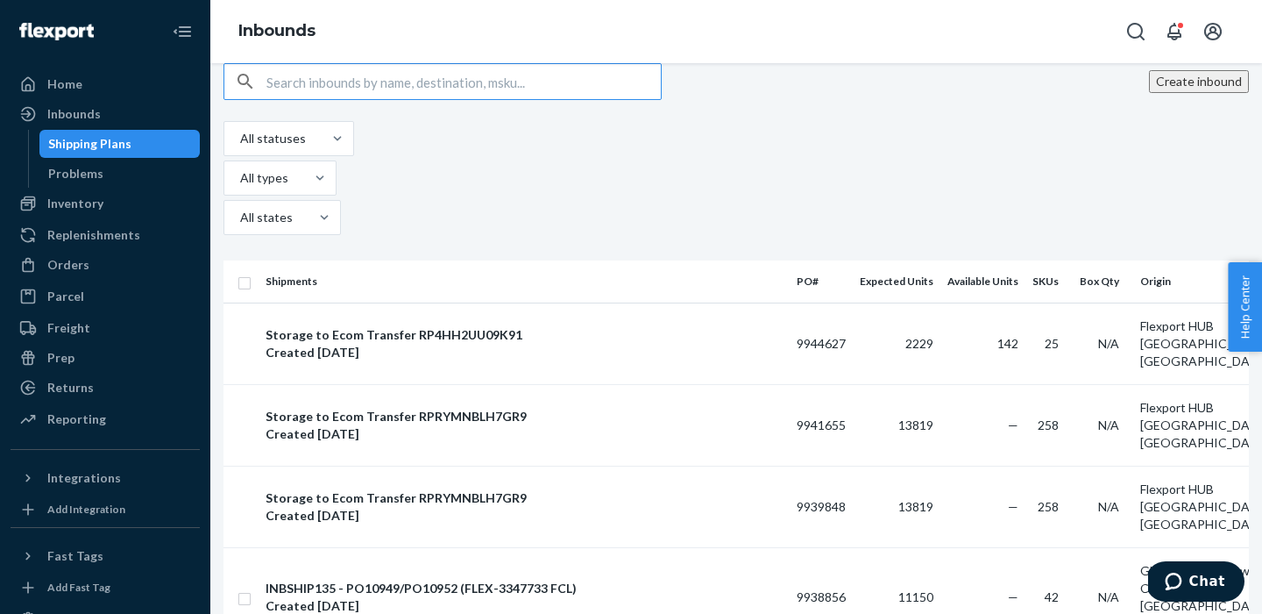
paste input "9930411"
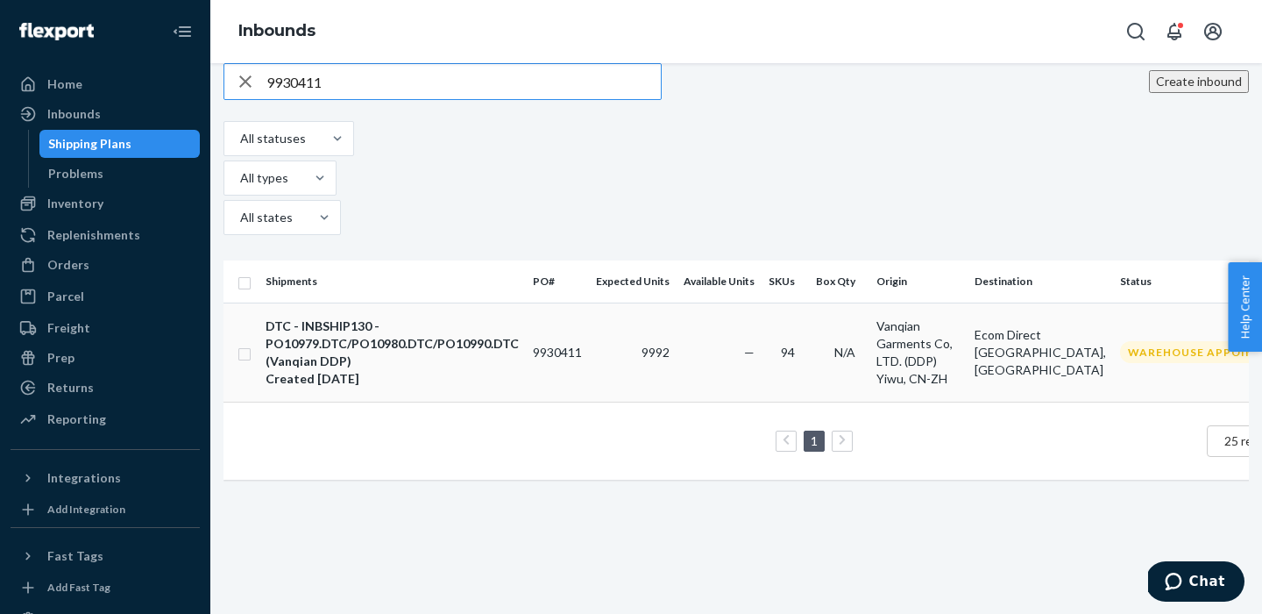
type input "9930411"
click at [397, 317] on div "DTC - INBSHIP130 - PO10979.DTC/PO10980.DTC/PO10990.DTC (Vanqian DDP)" at bounding box center [392, 343] width 253 height 53
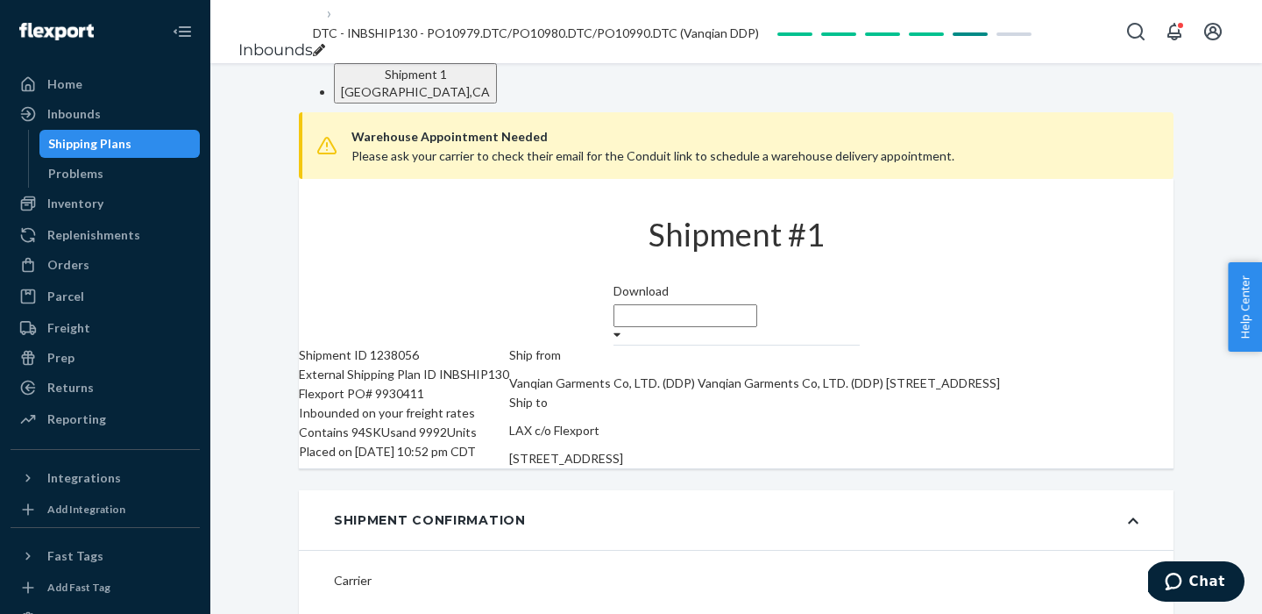
click at [609, 42] on div "breadcrumbs" at bounding box center [536, 51] width 446 height 18
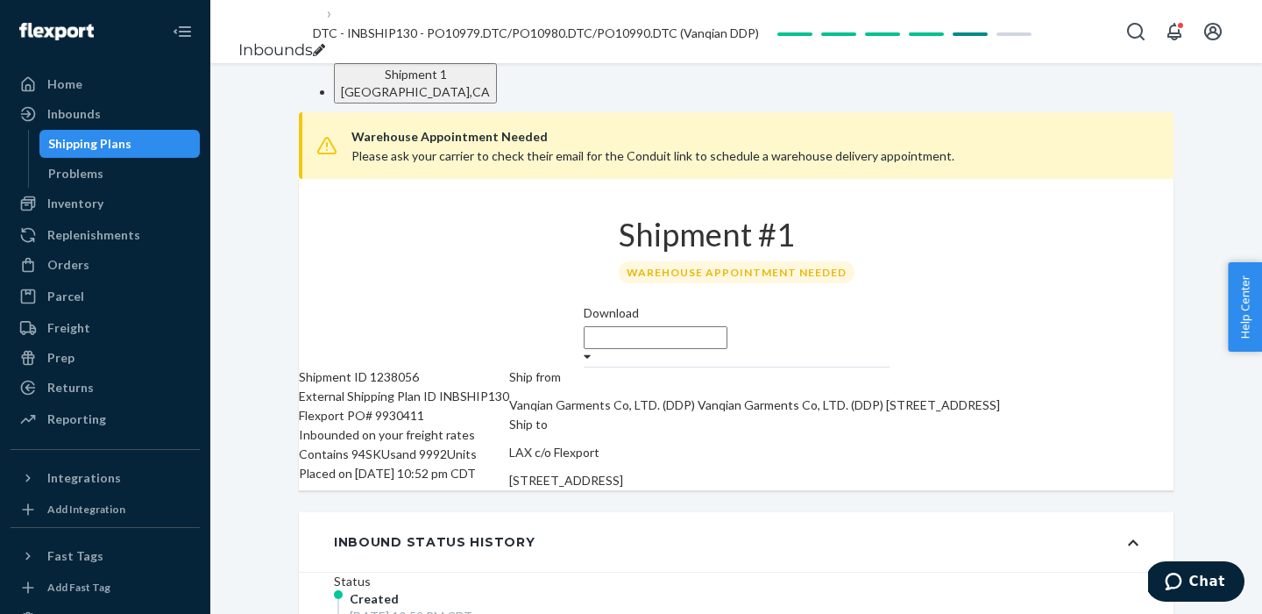
click at [530, 32] on span "DTC - INBSHIP130 - PO10979.DTC/PO10980.DTC/PO10990.DTC (Vanqian DDP)" at bounding box center [536, 32] width 446 height 15
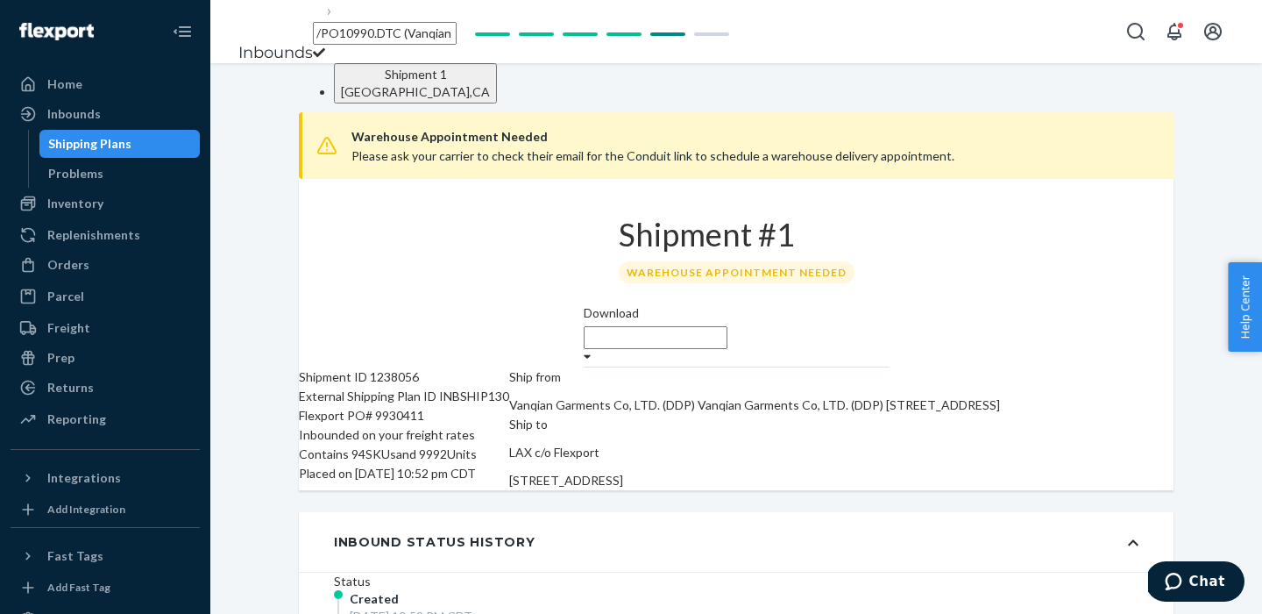
type input "DTC - INBSHIP130 - PO10979.DTC/PO10980.DTC/PO10990.DTC (Vanqian DDP DRYU9800970…"
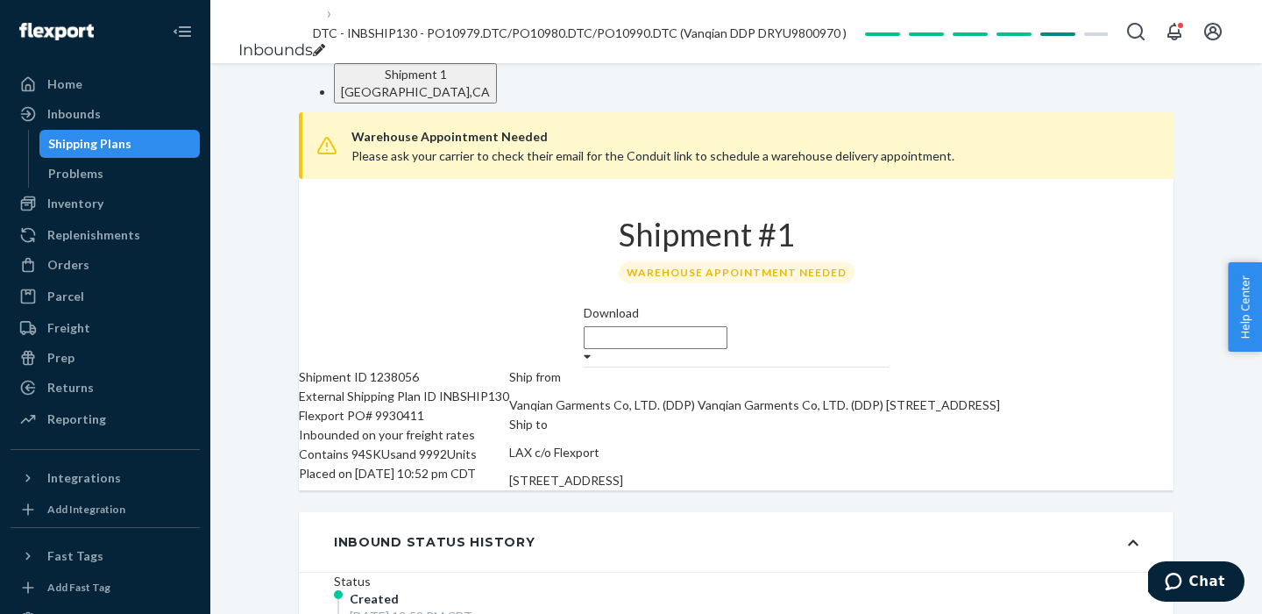
click at [485, 86] on div "Shipment [GEOGRAPHIC_DATA] , [GEOGRAPHIC_DATA] Warehouse Appointment Needed Ple…" at bounding box center [736, 338] width 1052 height 550
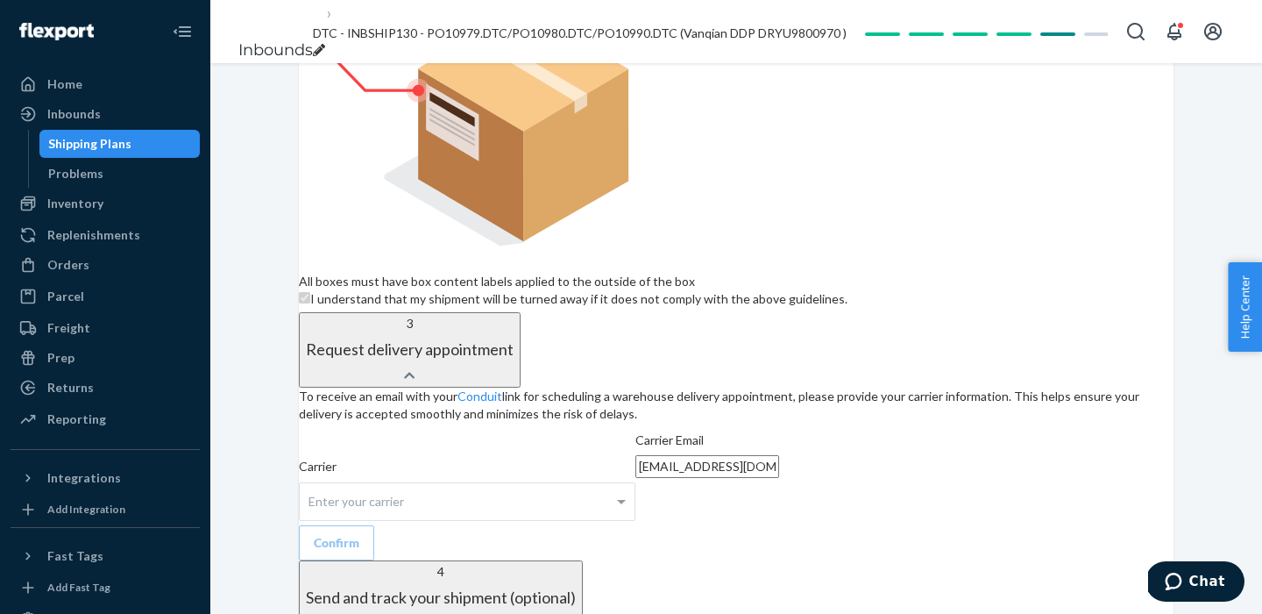
scroll to position [2638, 0]
